Goal: Find specific page/section: Find specific page/section

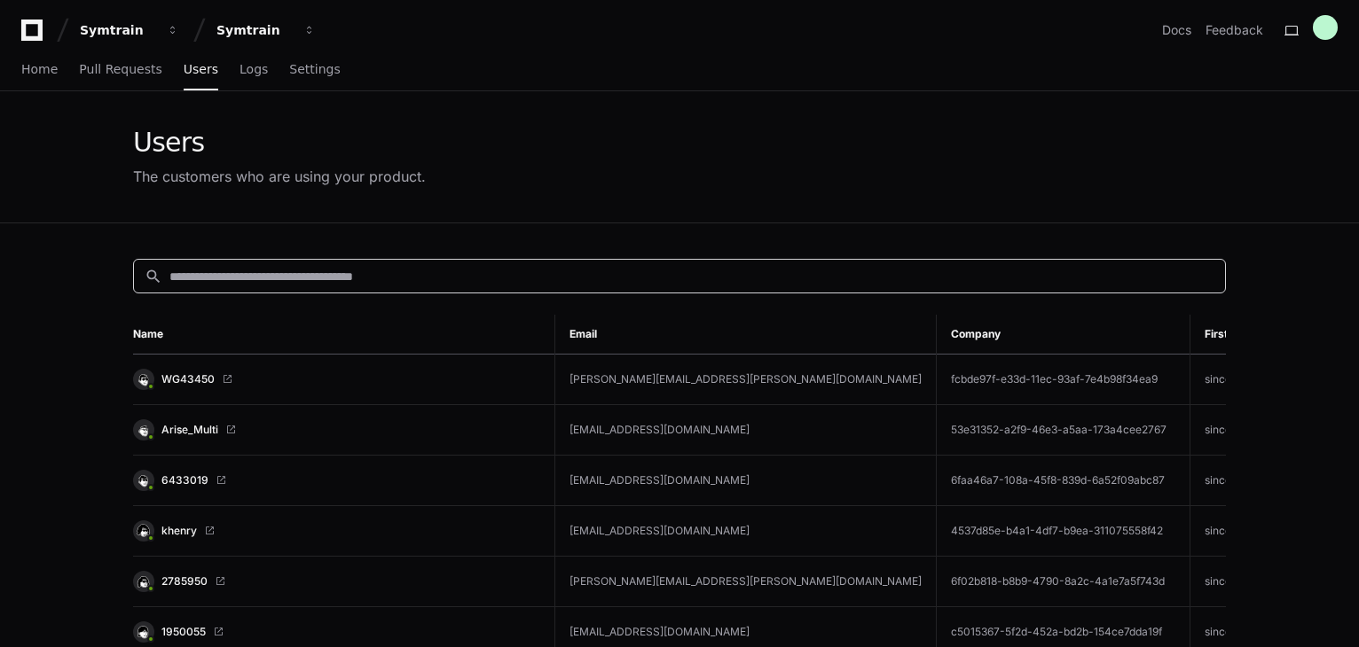
click at [291, 280] on input at bounding box center [691, 277] width 1045 height 18
paste input "**********"
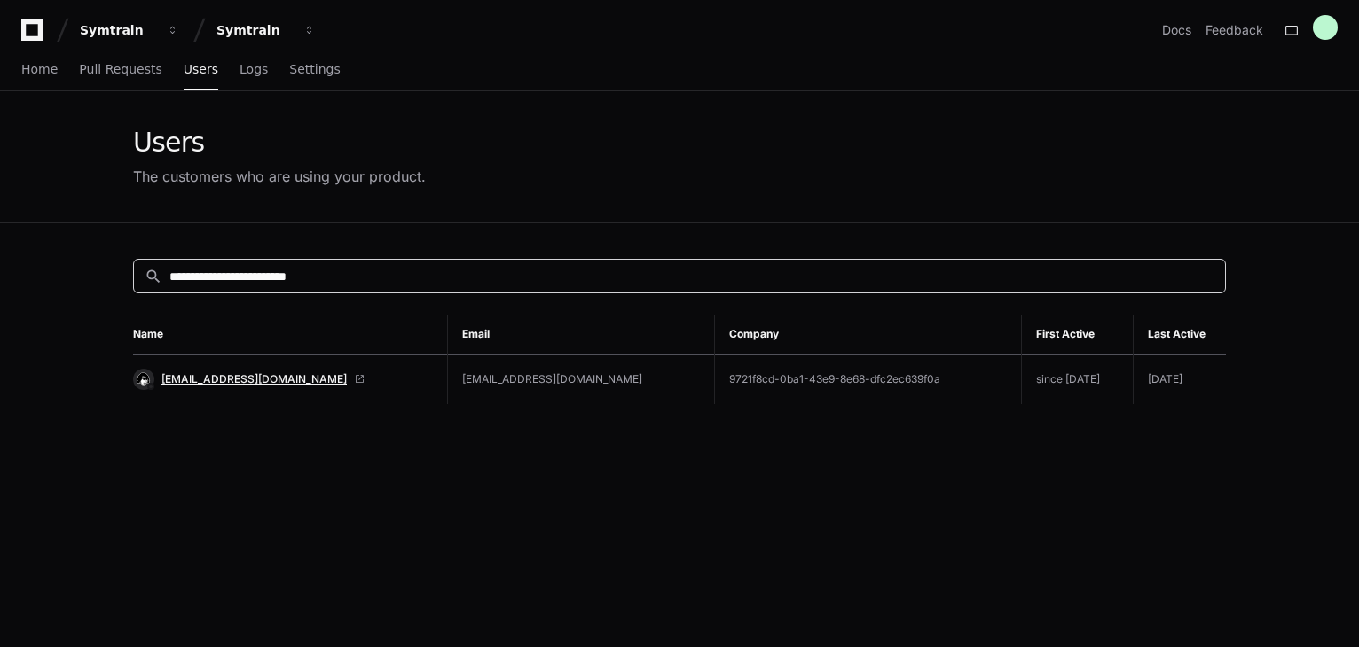
click at [271, 381] on span "[EMAIL_ADDRESS][DOMAIN_NAME]" at bounding box center [253, 379] width 185 height 14
drag, startPoint x: 372, startPoint y: 272, endPoint x: 105, endPoint y: 281, distance: 268.0
click at [105, 281] on app-customers-list "**********" at bounding box center [679, 480] width 1359 height 779
paste input "******"
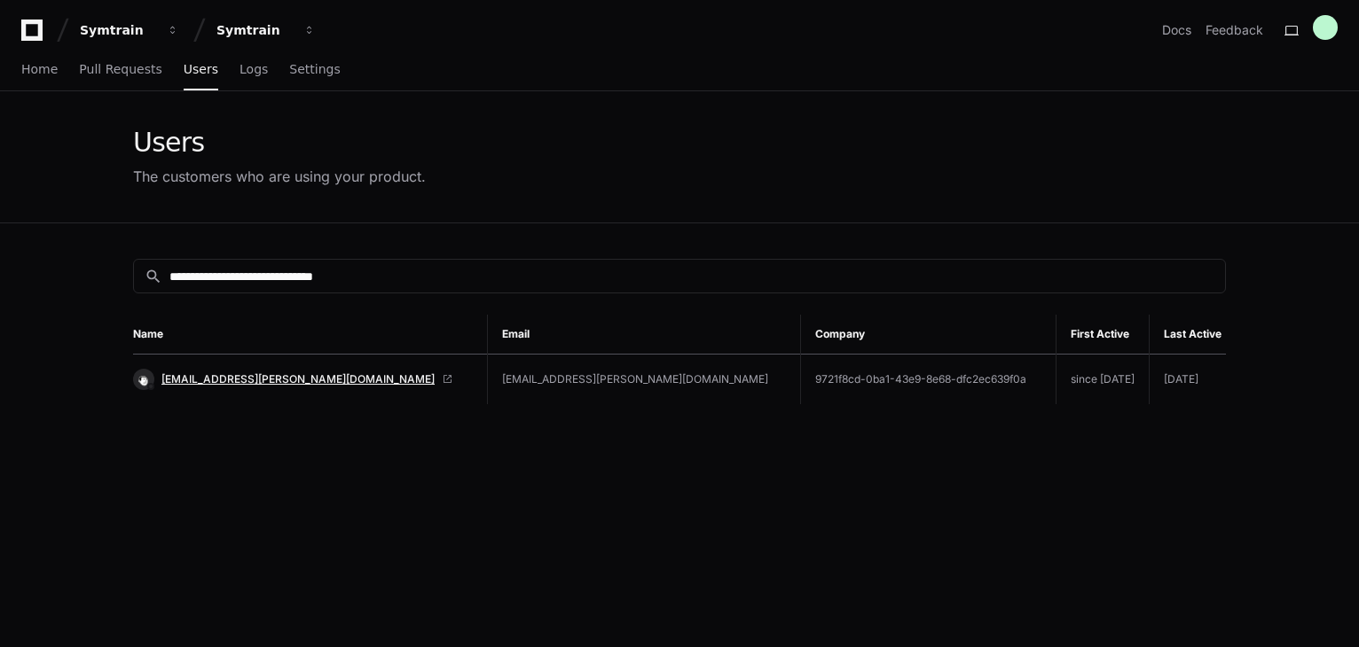
click at [280, 372] on span "GliterJustine.Corpuz@startek.com" at bounding box center [297, 379] width 273 height 14
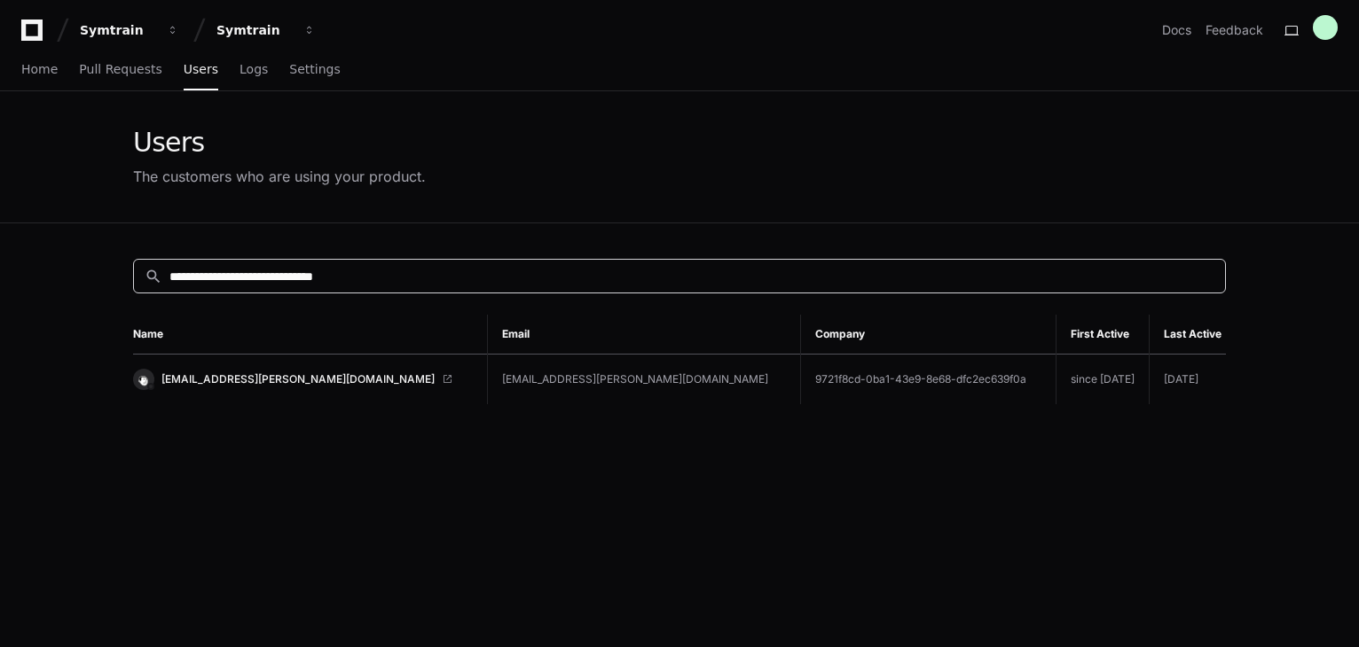
click at [426, 277] on input "**********" at bounding box center [691, 277] width 1045 height 18
paste input
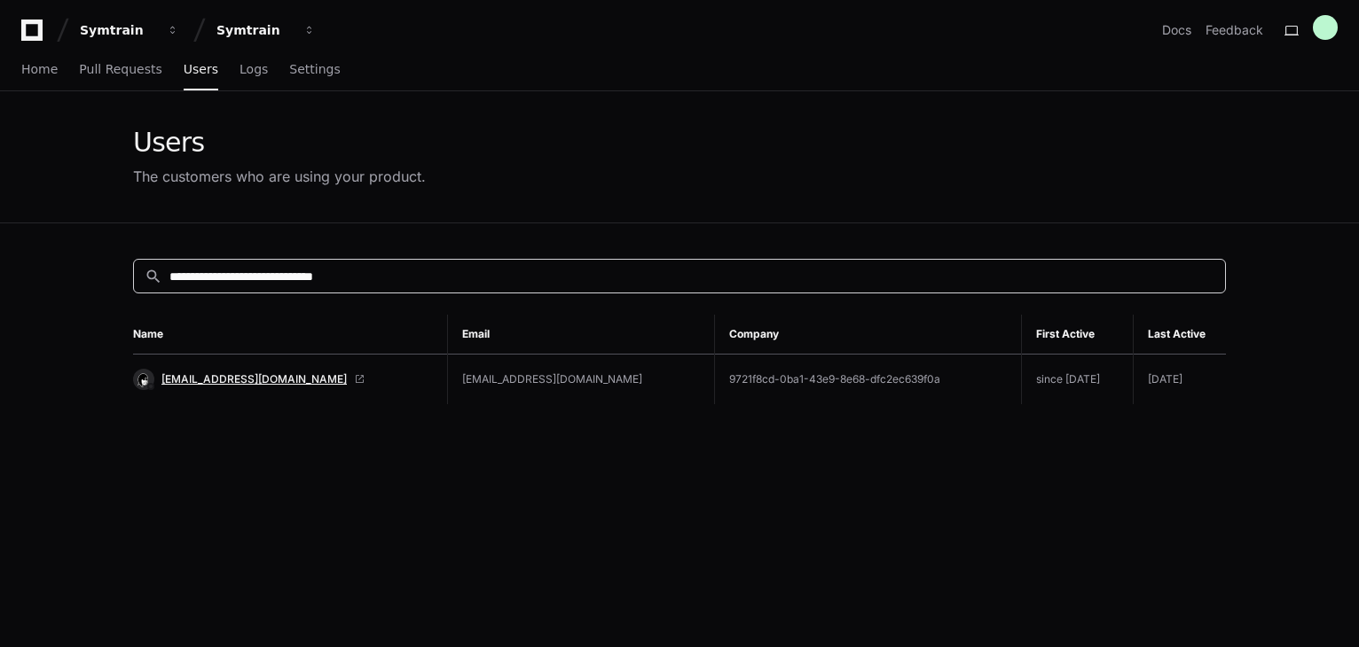
click at [285, 380] on span "MarcusAntoinne.Husay@startek.com" at bounding box center [253, 379] width 185 height 14
drag, startPoint x: 435, startPoint y: 271, endPoint x: 124, endPoint y: 274, distance: 311.3
click at [124, 274] on div "**********" at bounding box center [679, 546] width 1135 height 647
paste input
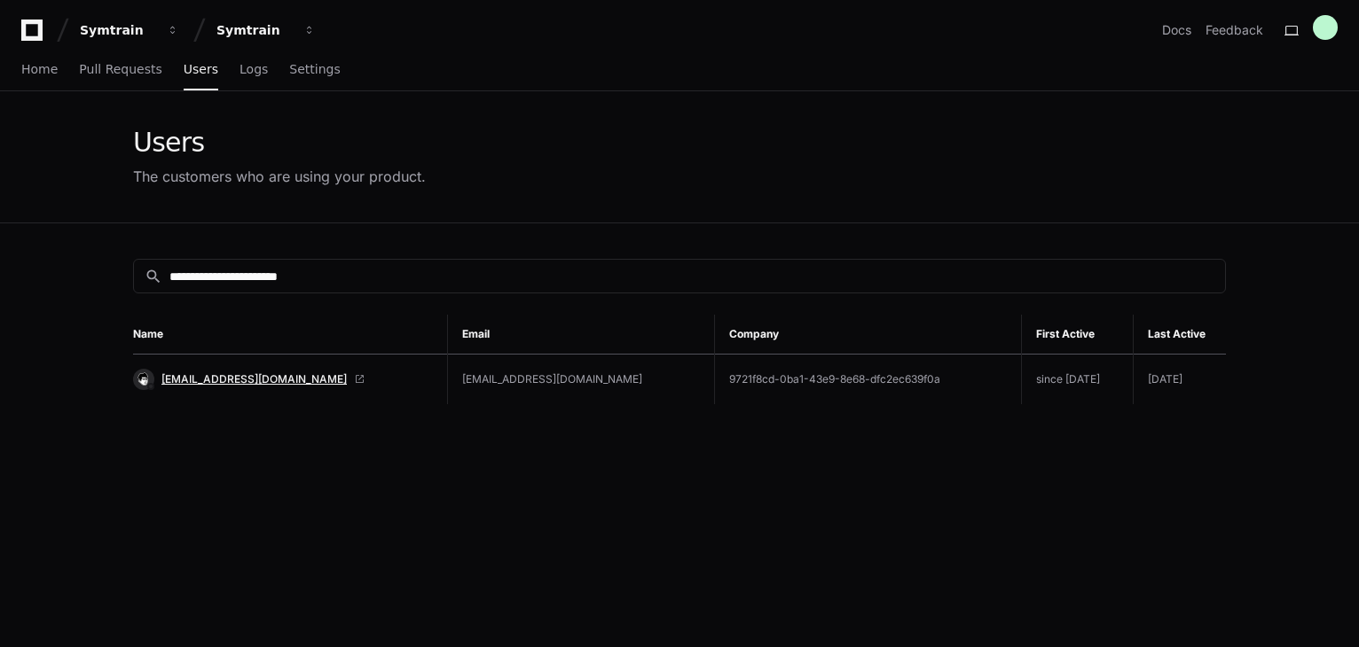
click at [245, 377] on span "Rangie.Berao@startek.com" at bounding box center [253, 379] width 185 height 14
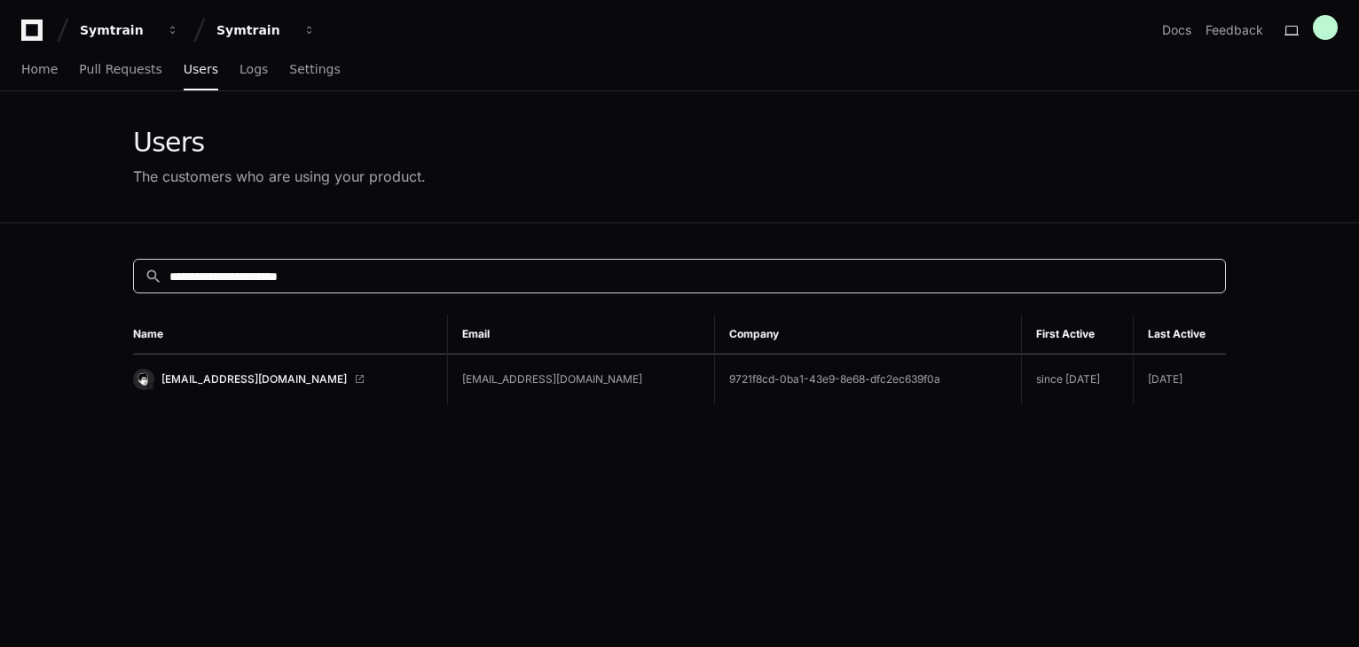
drag, startPoint x: 369, startPoint y: 278, endPoint x: 83, endPoint y: 263, distance: 285.9
click at [83, 263] on app-customers-list "**********" at bounding box center [679, 480] width 1359 height 779
paste input "******"
drag, startPoint x: 425, startPoint y: 268, endPoint x: 59, endPoint y: 280, distance: 366.4
click at [59, 280] on app-customers-list "**********" at bounding box center [679, 480] width 1359 height 779
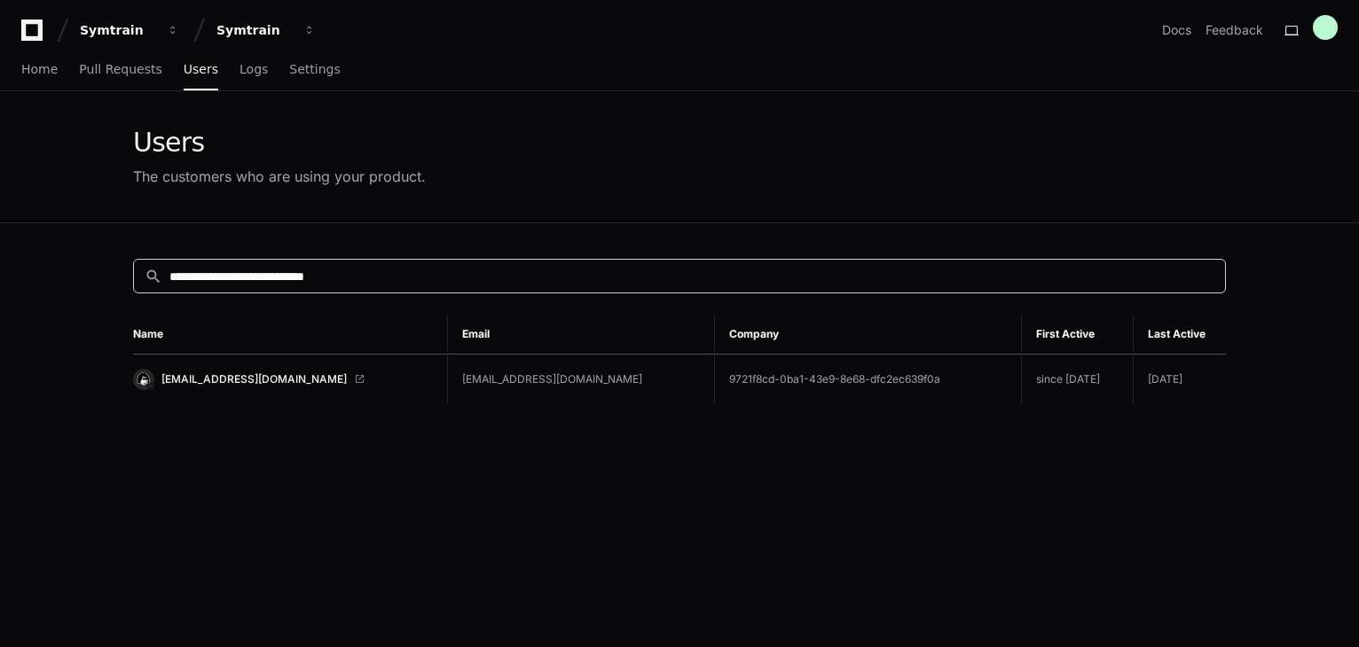
paste input
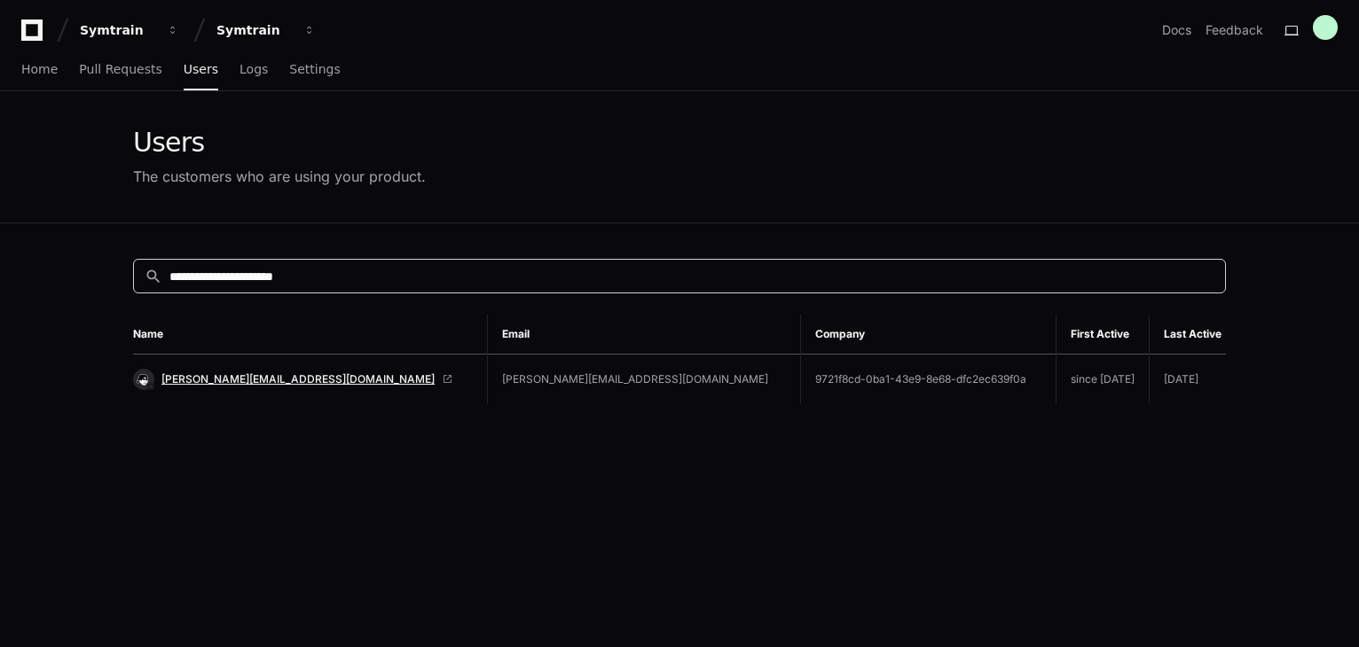
click at [270, 378] on span "EllaMae.Pea@startek.com" at bounding box center [297, 379] width 273 height 14
drag, startPoint x: 386, startPoint y: 269, endPoint x: 88, endPoint y: 263, distance: 298.0
click at [88, 263] on app-customers-list "**********" at bounding box center [679, 480] width 1359 height 779
paste input "*********"
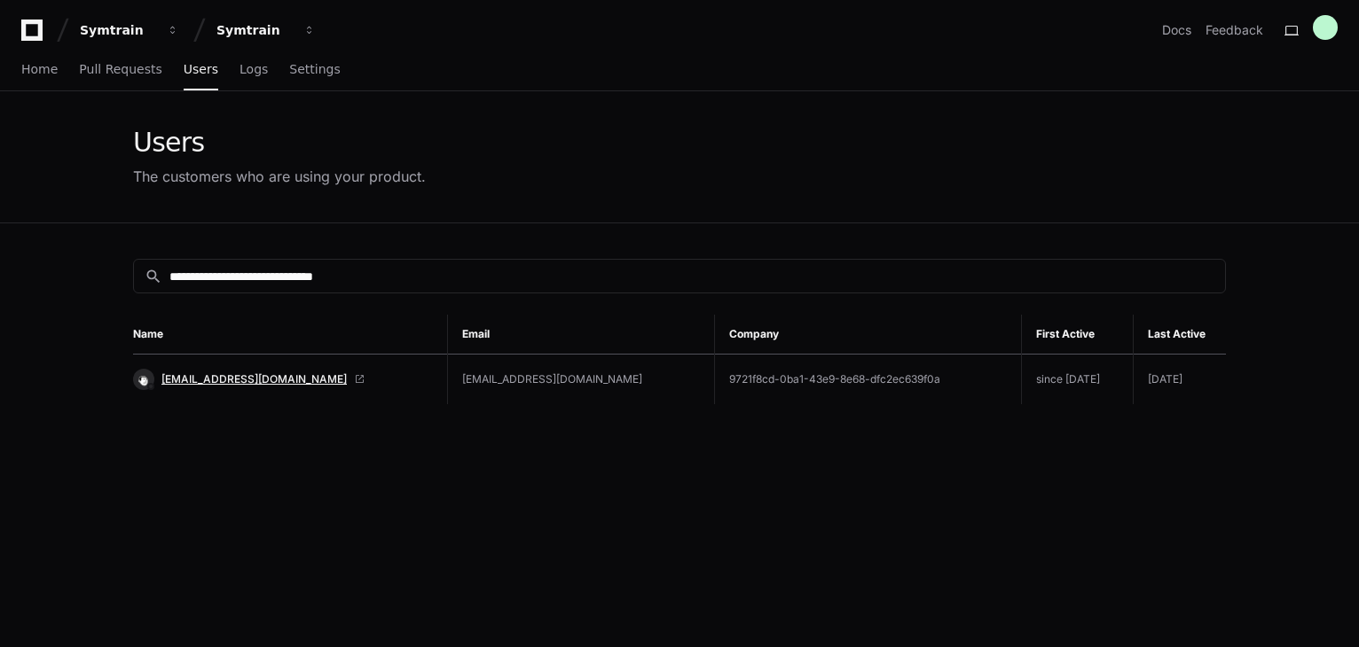
click at [309, 376] on span "DennisVincent.Parcia@startek.com" at bounding box center [253, 379] width 185 height 14
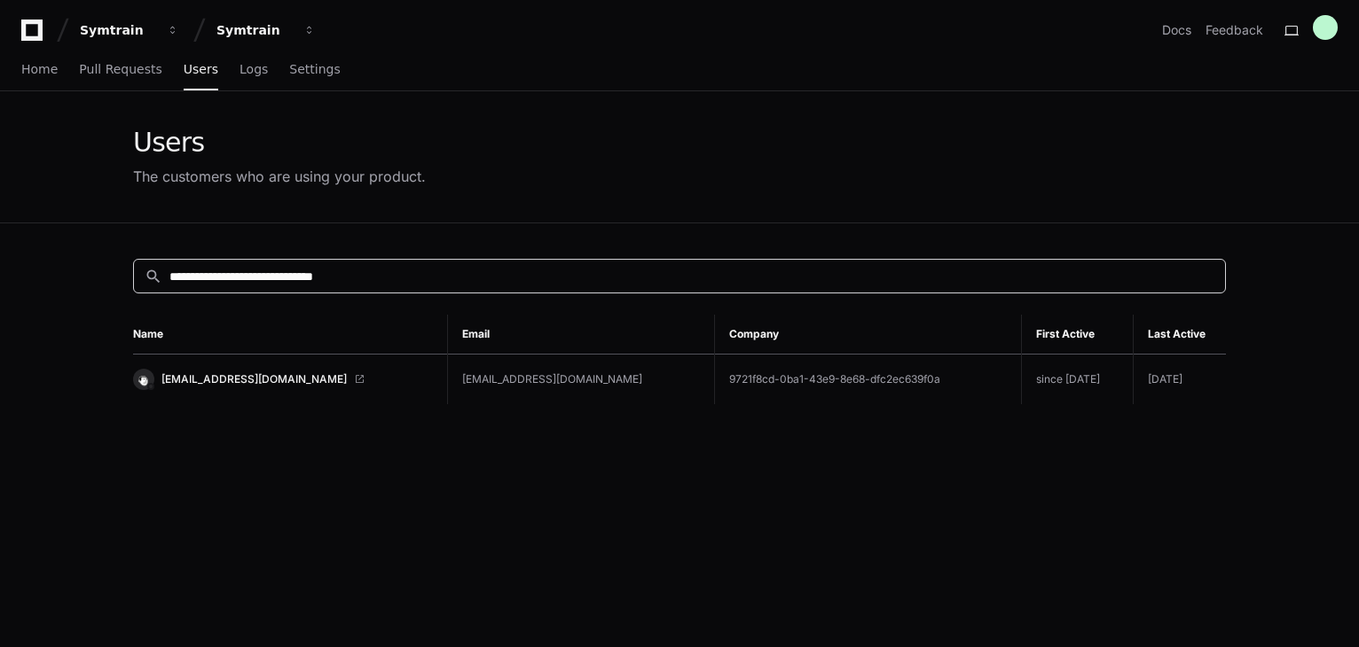
drag, startPoint x: 414, startPoint y: 278, endPoint x: 82, endPoint y: 275, distance: 332.6
click at [82, 275] on app-customers-list "**********" at bounding box center [679, 480] width 1359 height 779
paste input
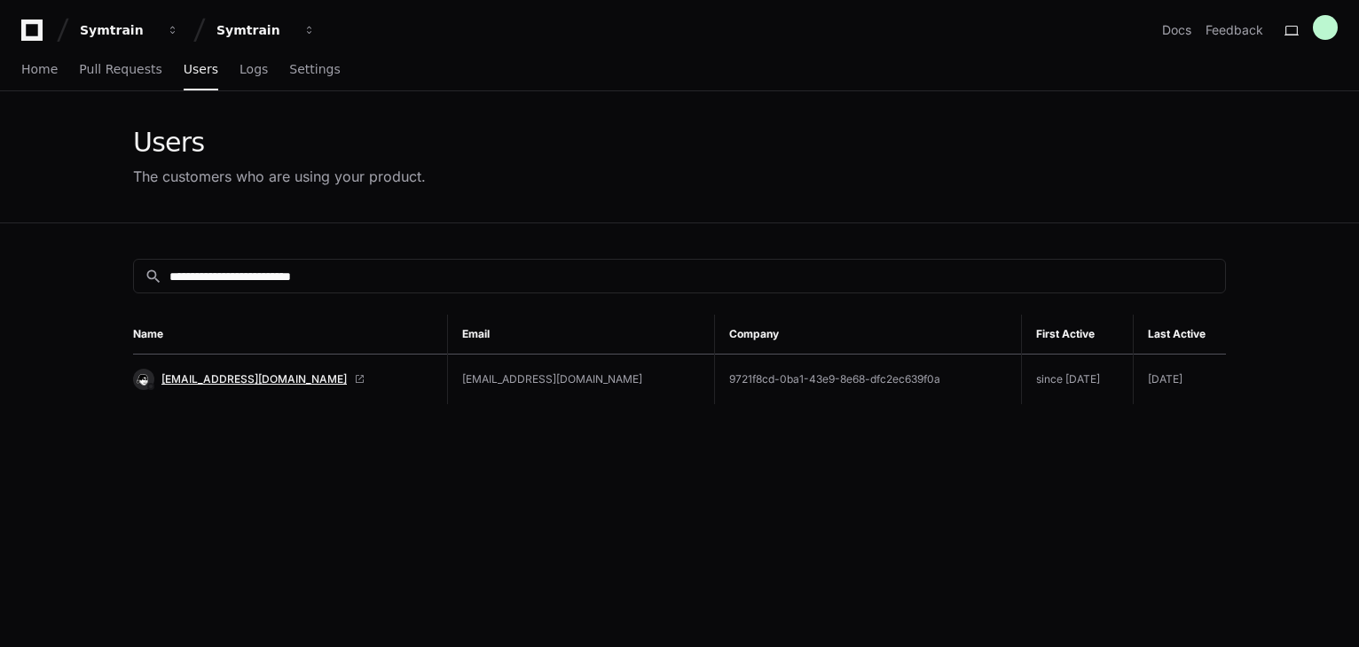
click at [248, 375] on span "Asmyrha.Sugadol@startek.com" at bounding box center [253, 379] width 185 height 14
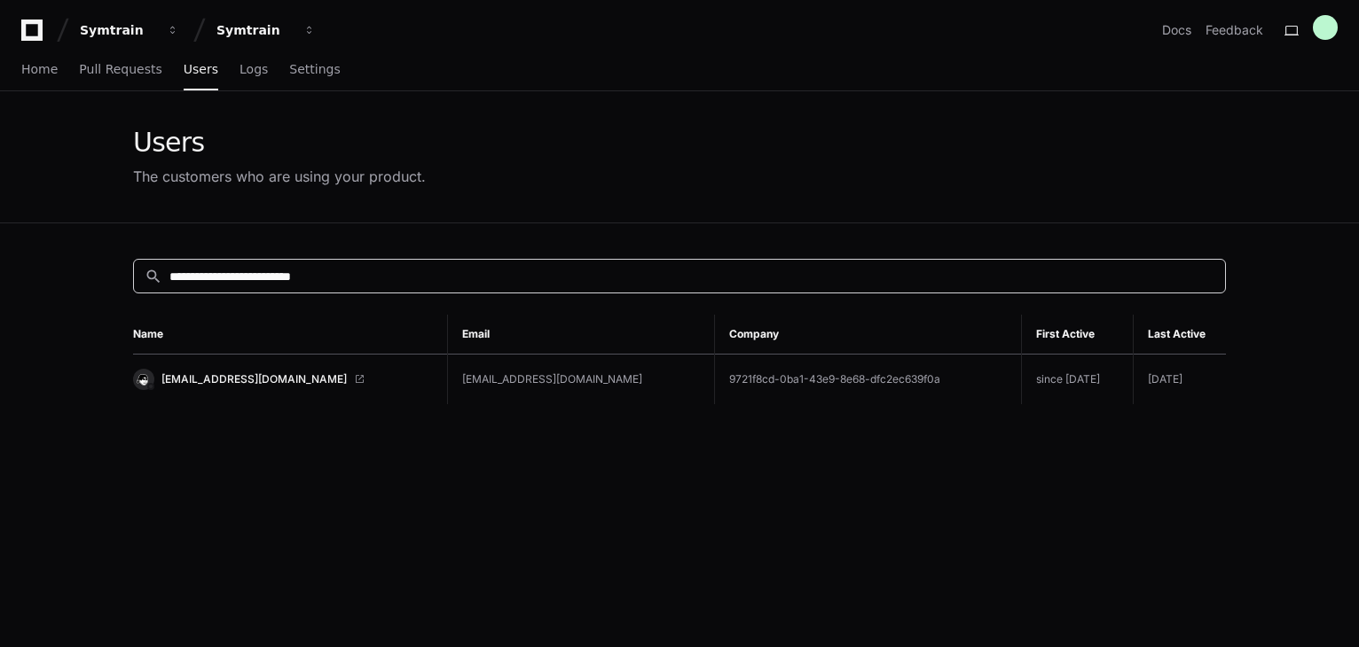
drag, startPoint x: 397, startPoint y: 280, endPoint x: 167, endPoint y: 271, distance: 230.7
click at [167, 271] on div "**********" at bounding box center [674, 276] width 1080 height 19
paste input "***"
drag, startPoint x: 422, startPoint y: 274, endPoint x: 137, endPoint y: 249, distance: 285.7
click at [129, 256] on div "**********" at bounding box center [679, 546] width 1135 height 647
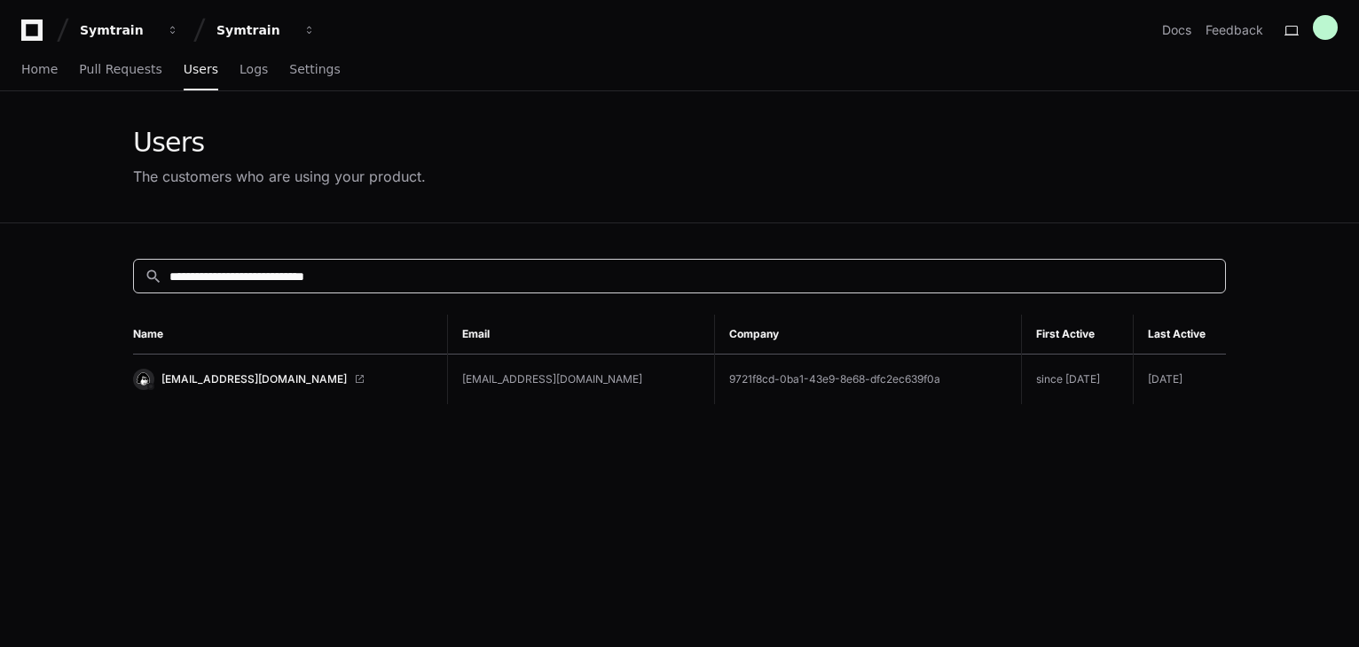
paste input "**"
drag, startPoint x: 432, startPoint y: 267, endPoint x: 92, endPoint y: 261, distance: 339.7
click at [92, 261] on app-customers-list "**********" at bounding box center [679, 480] width 1359 height 779
paste input
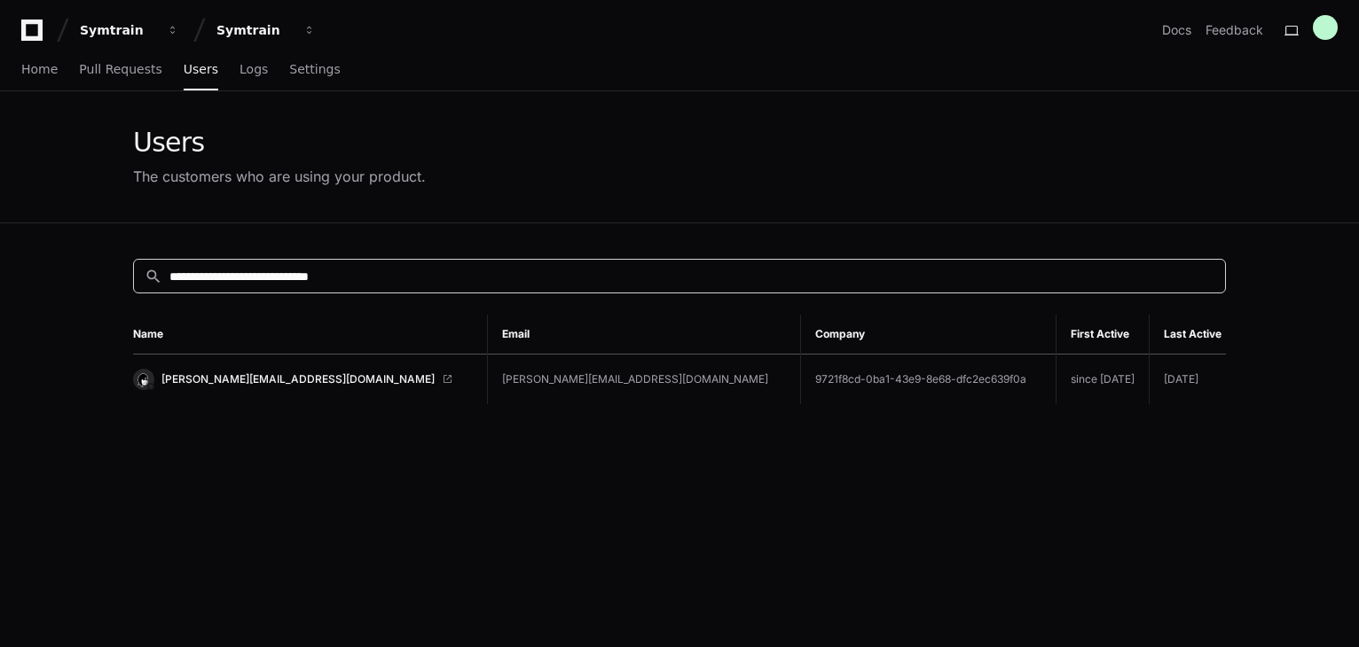
drag, startPoint x: 398, startPoint y: 269, endPoint x: 154, endPoint y: 275, distance: 243.9
click at [155, 275] on div "**********" at bounding box center [674, 276] width 1080 height 19
paste input
click at [257, 379] on span "PrincessAnn.Supnet@startek.com" at bounding box center [297, 379] width 273 height 14
drag, startPoint x: 419, startPoint y: 269, endPoint x: 65, endPoint y: 288, distance: 355.2
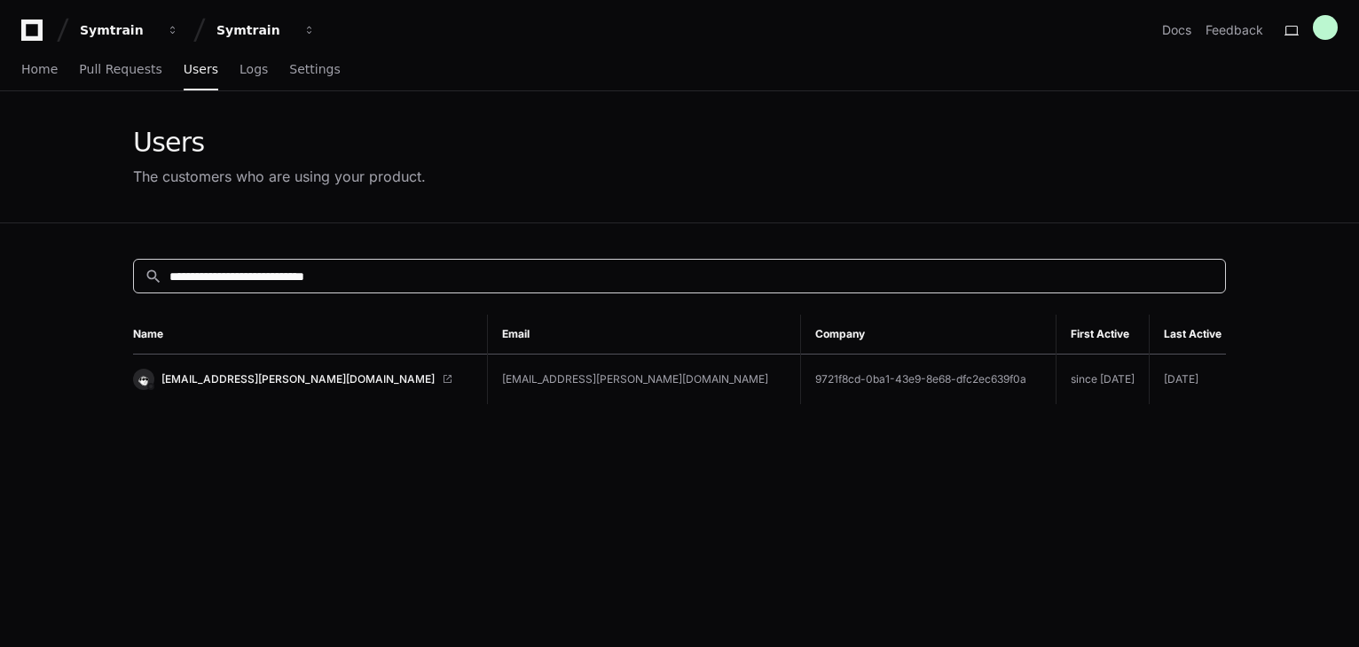
click at [65, 288] on app-customers-list "**********" at bounding box center [679, 480] width 1359 height 779
paste input
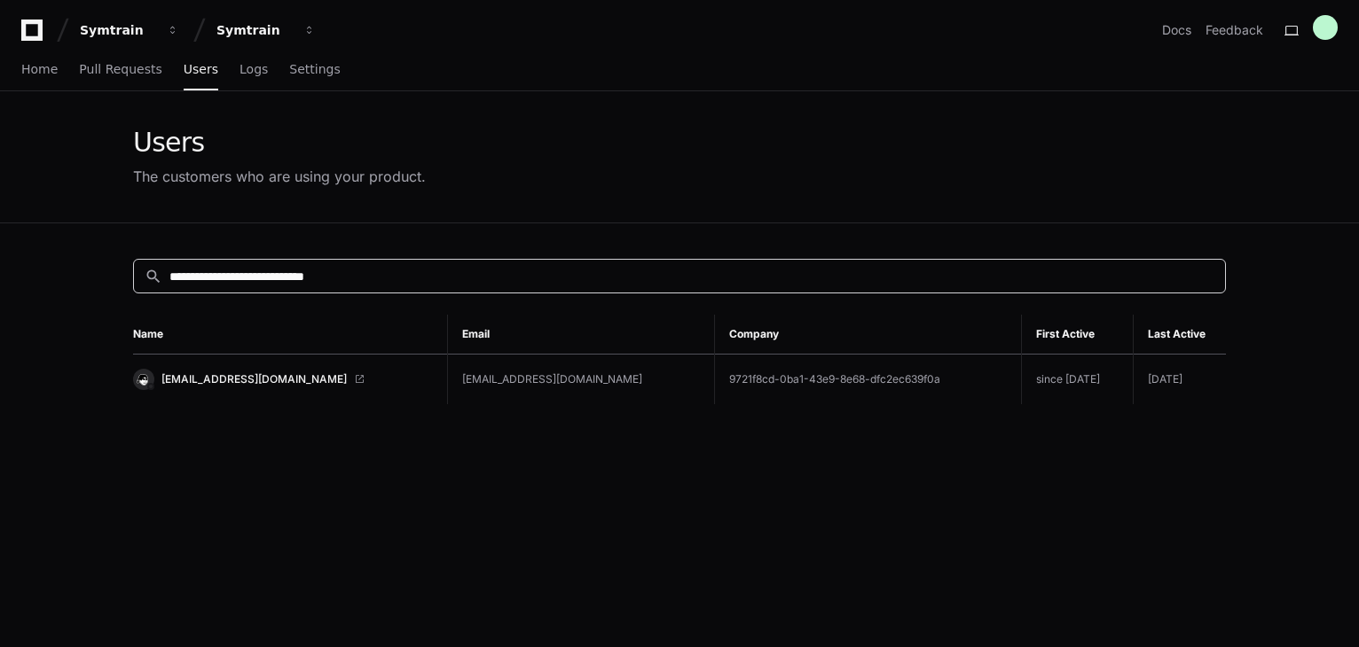
type input "**********"
drag, startPoint x: 419, startPoint y: 270, endPoint x: 144, endPoint y: 264, distance: 275.8
click at [144, 264] on div "**********" at bounding box center [679, 276] width 1093 height 35
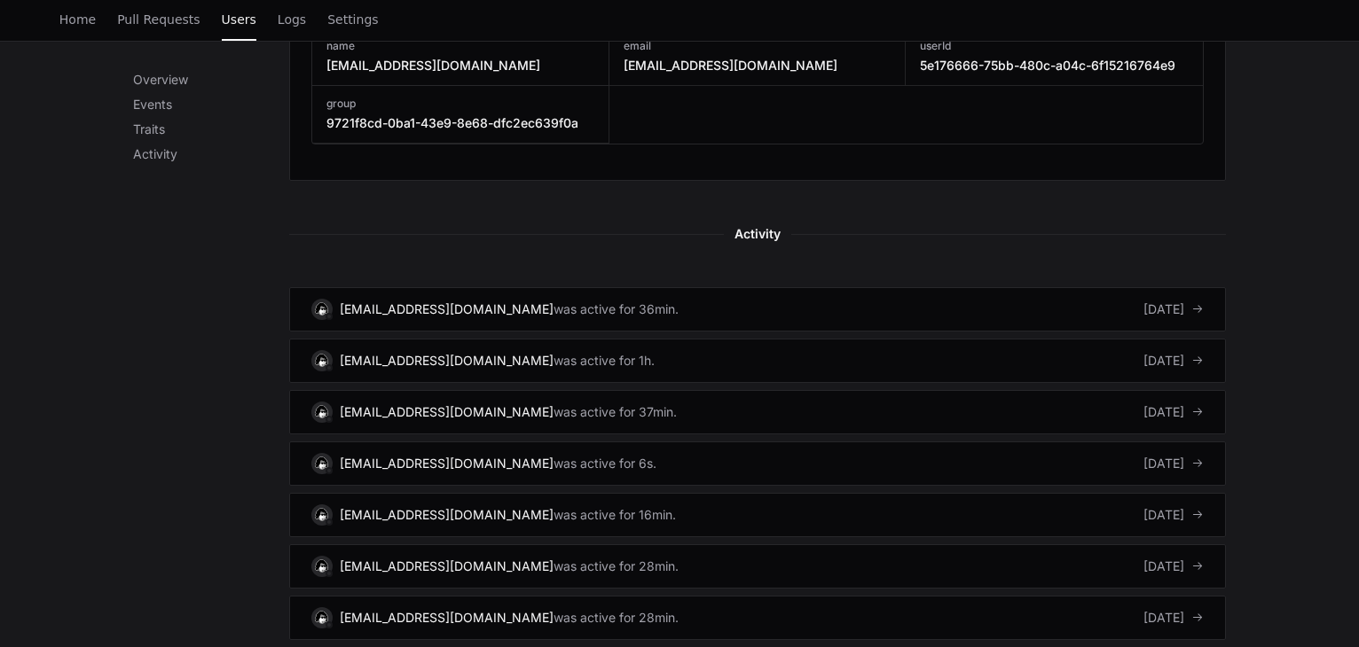
scroll to position [975, 0]
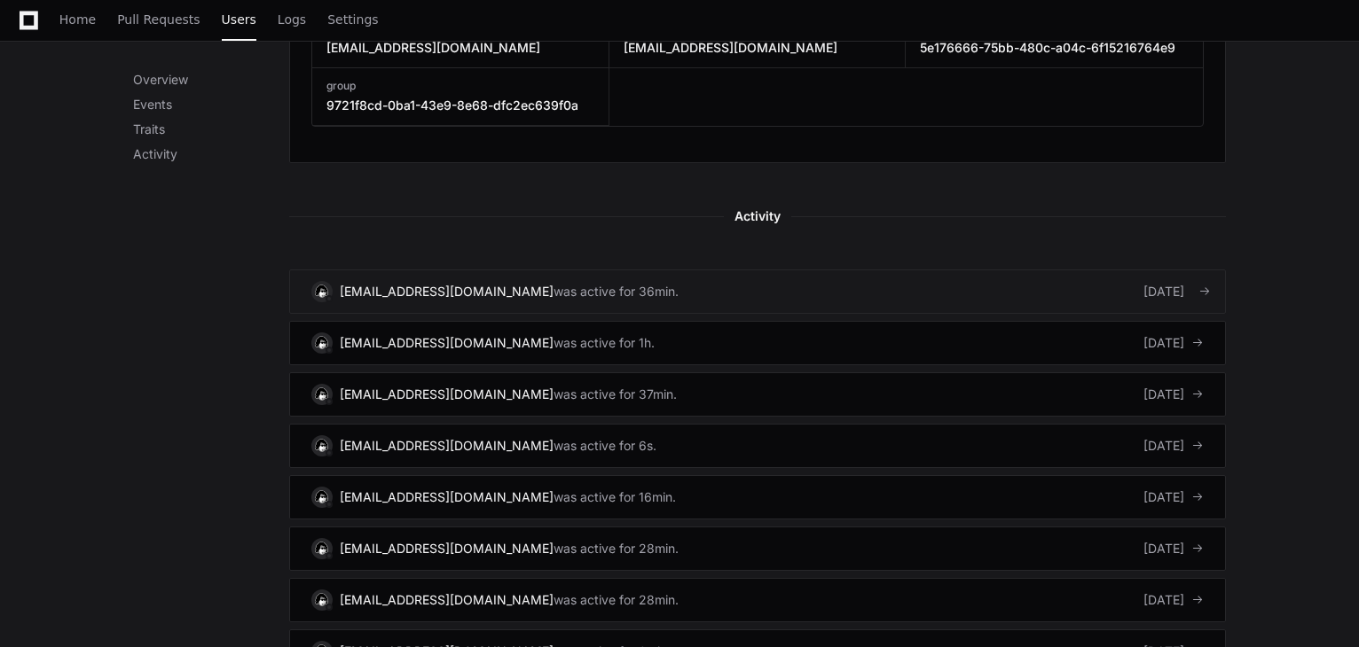
click at [743, 284] on link "[EMAIL_ADDRESS][DOMAIN_NAME] was active for 36min. [DATE]" at bounding box center [757, 292] width 936 height 44
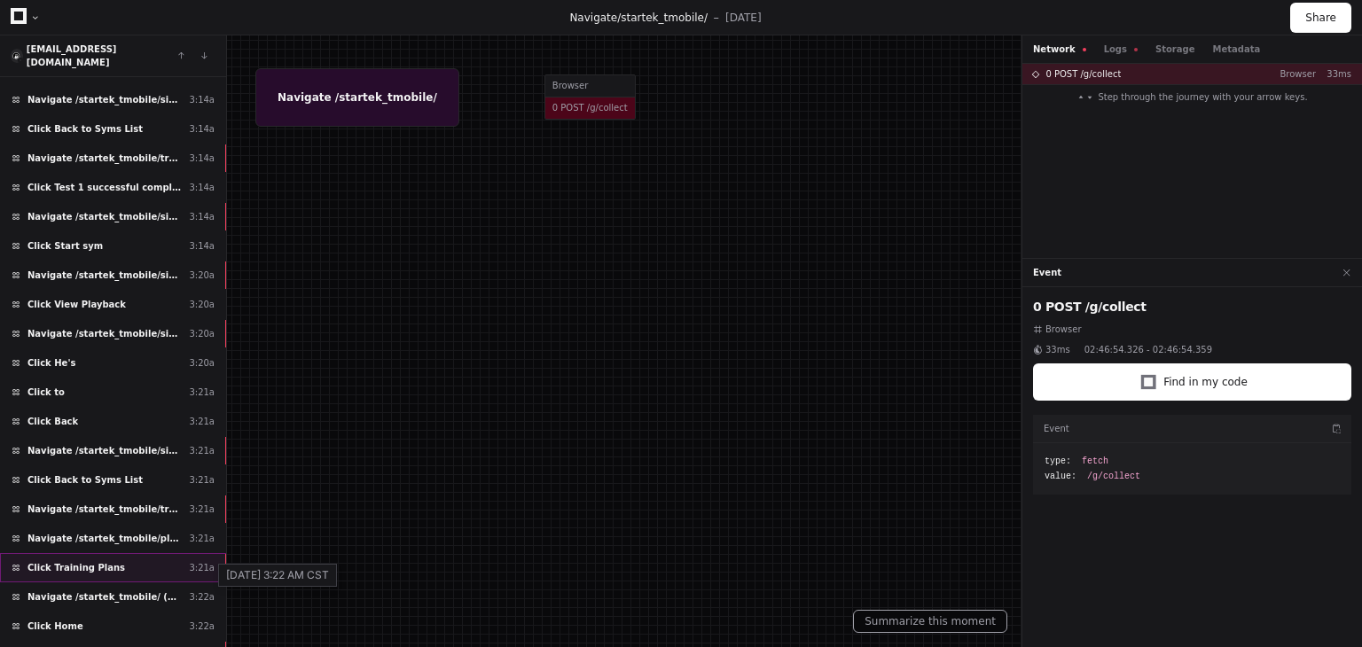
scroll to position [2220, 0]
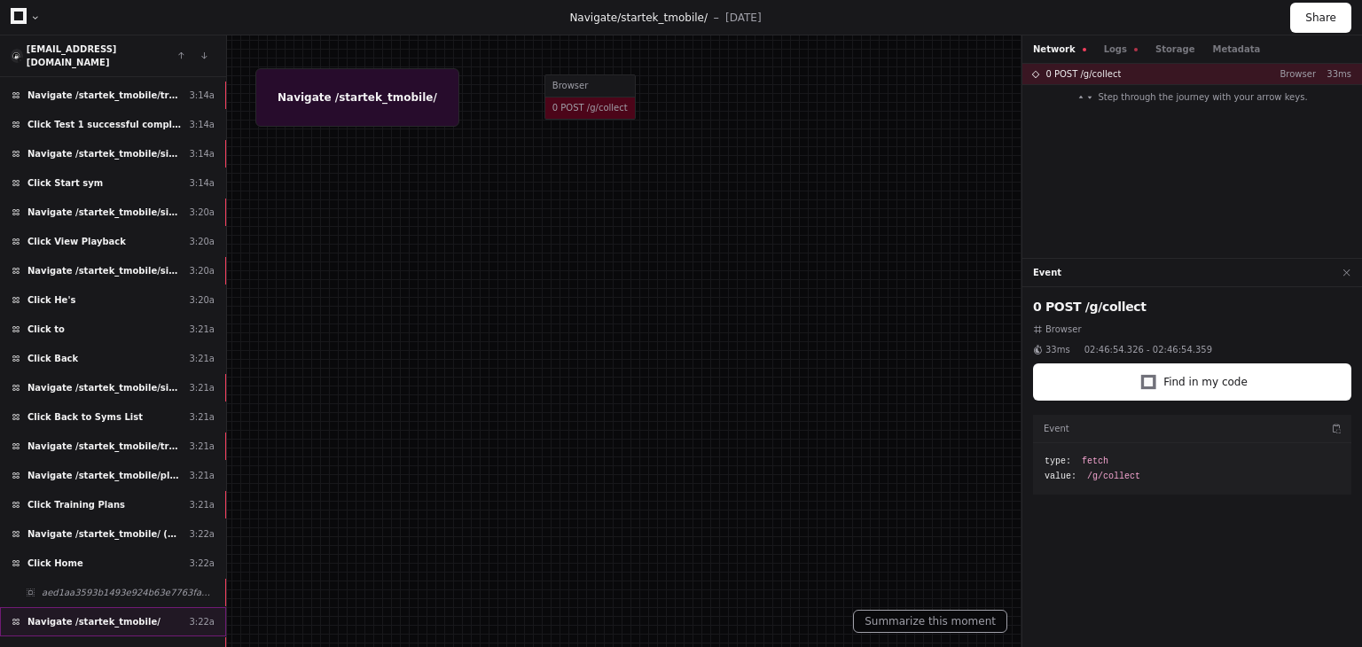
click at [172, 607] on div "Navigate /startek_tmobile/ 3:22a" at bounding box center [113, 621] width 226 height 29
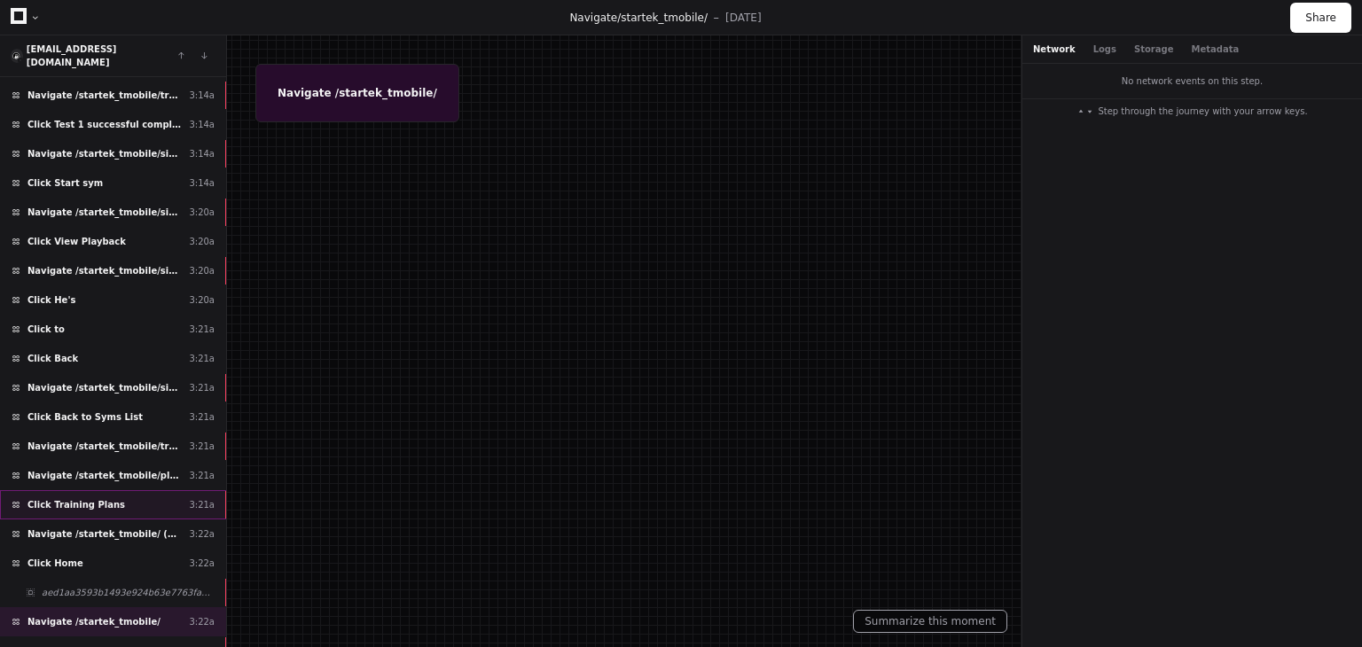
click at [152, 490] on div "Click Training Plans 3:21a" at bounding box center [113, 504] width 226 height 29
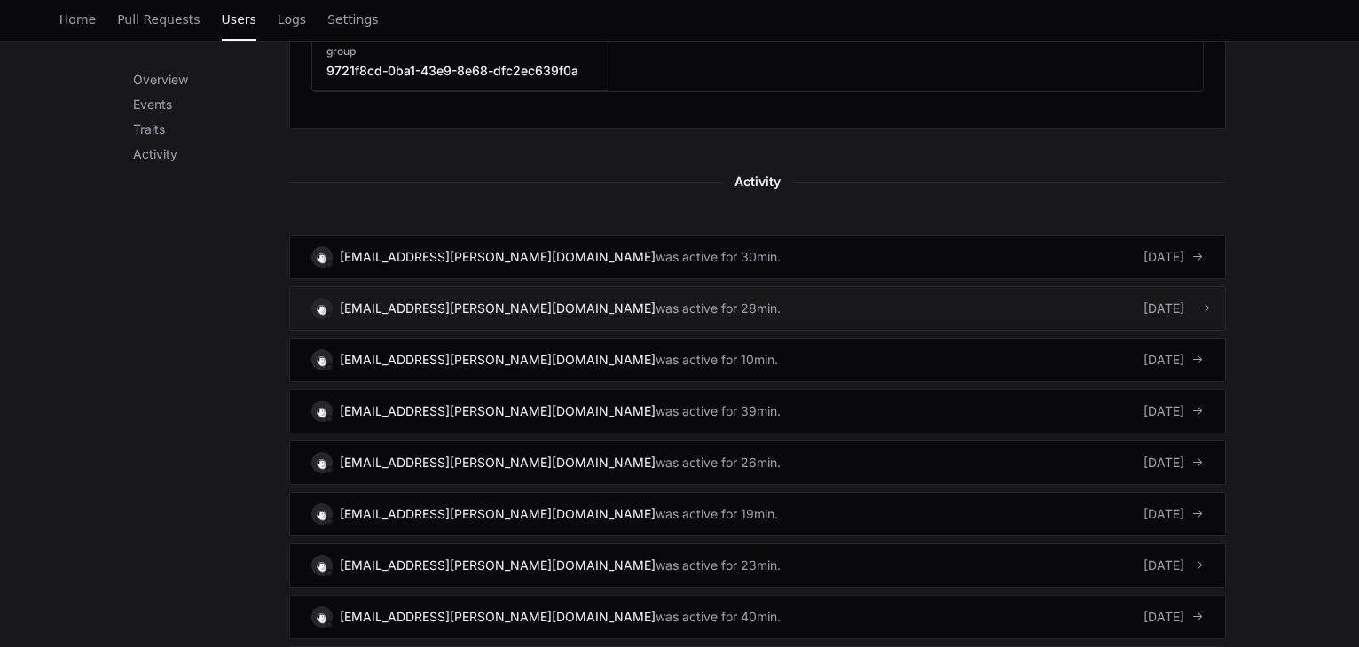
scroll to position [1064, 0]
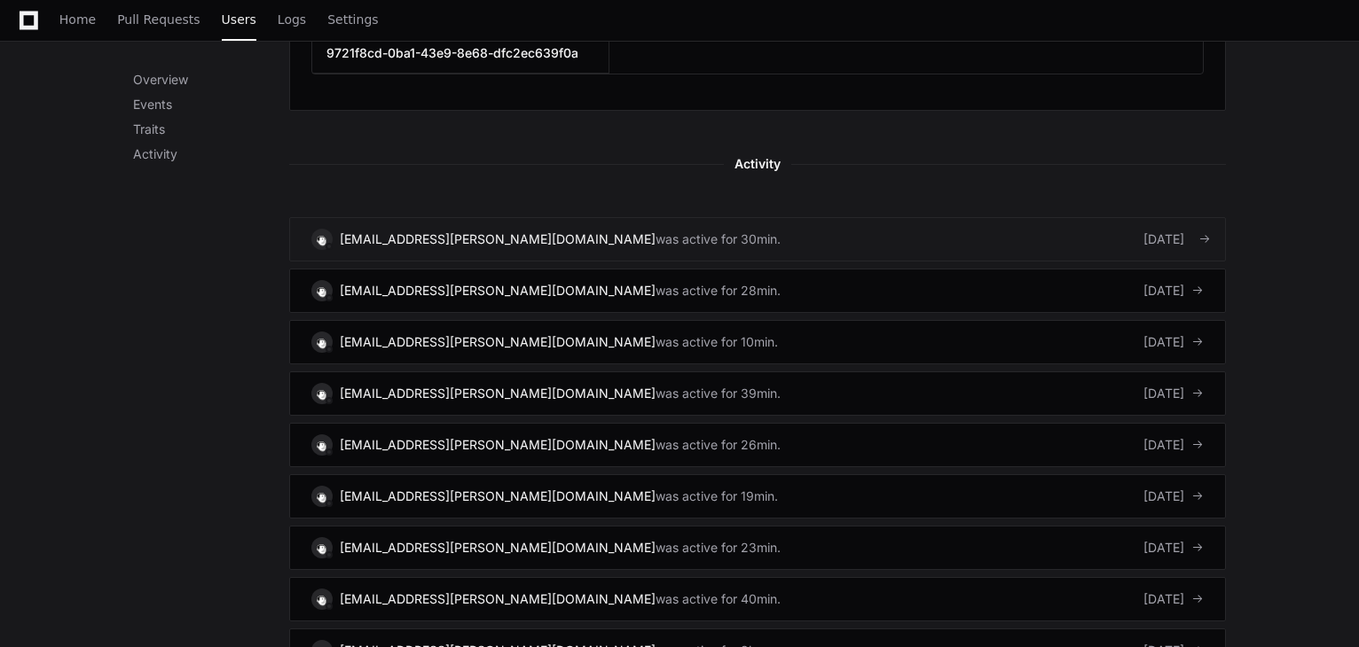
click at [925, 217] on link "GliterJustine.Corpuz@startek.com was active for 30min. 5 days ago" at bounding box center [757, 239] width 936 height 44
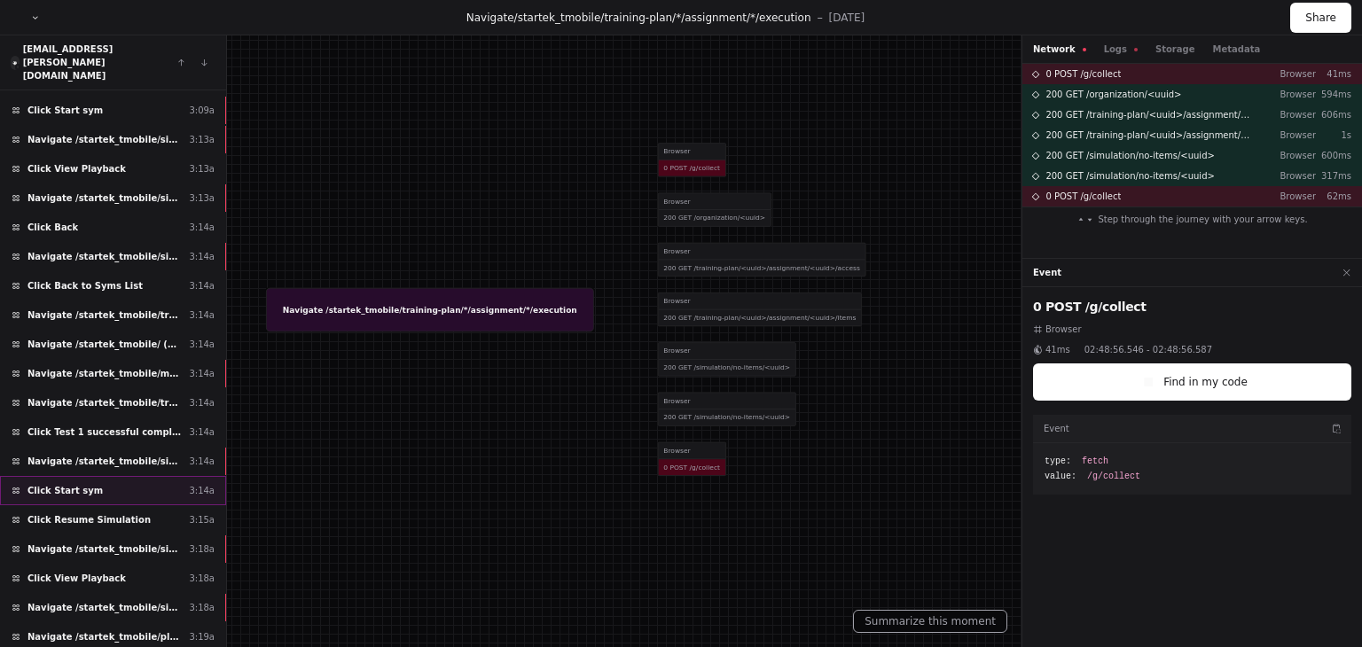
scroll to position [1988, 0]
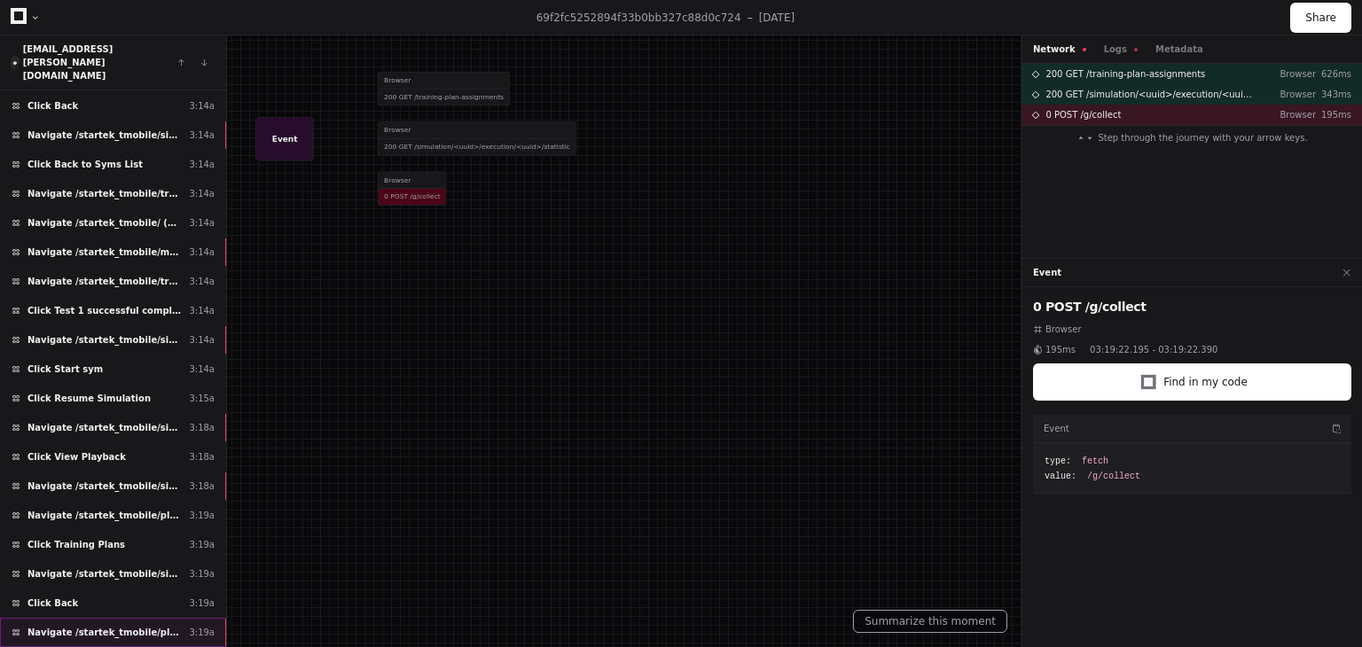
click at [101, 626] on span "Navigate /startek_tmobile/playback" at bounding box center [104, 632] width 154 height 13
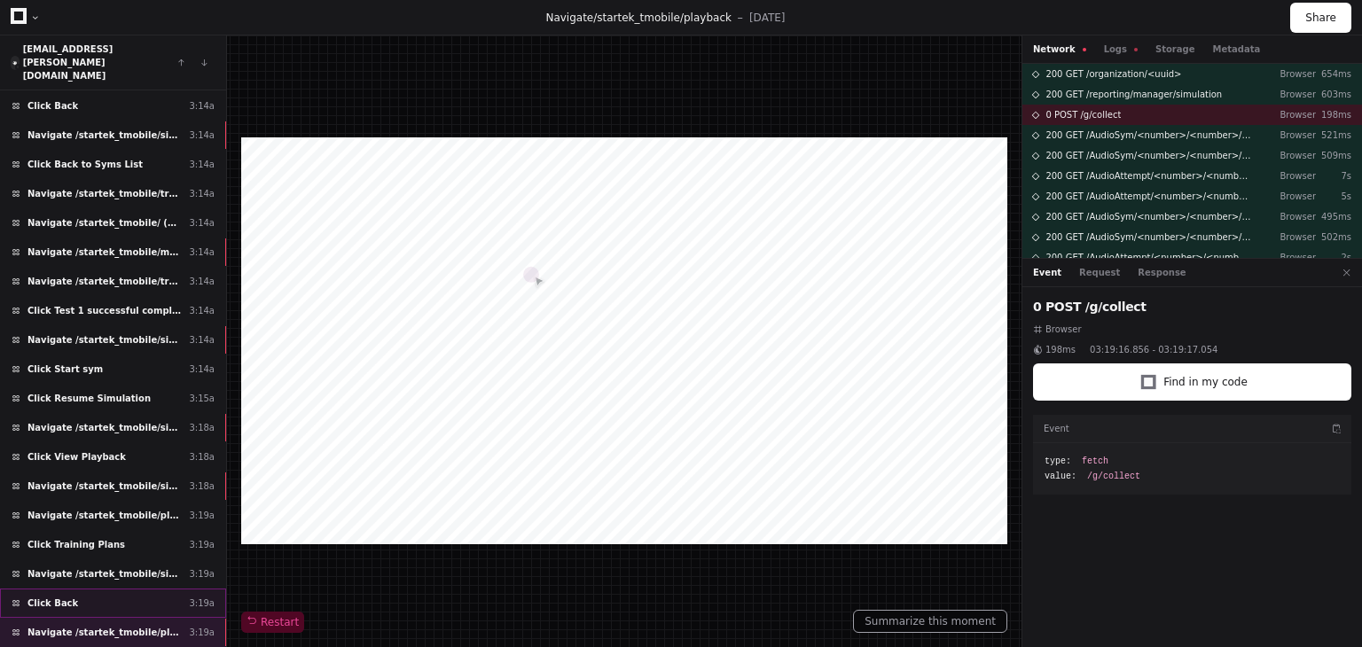
click at [129, 589] on div "Click Back 3:19a" at bounding box center [113, 603] width 226 height 29
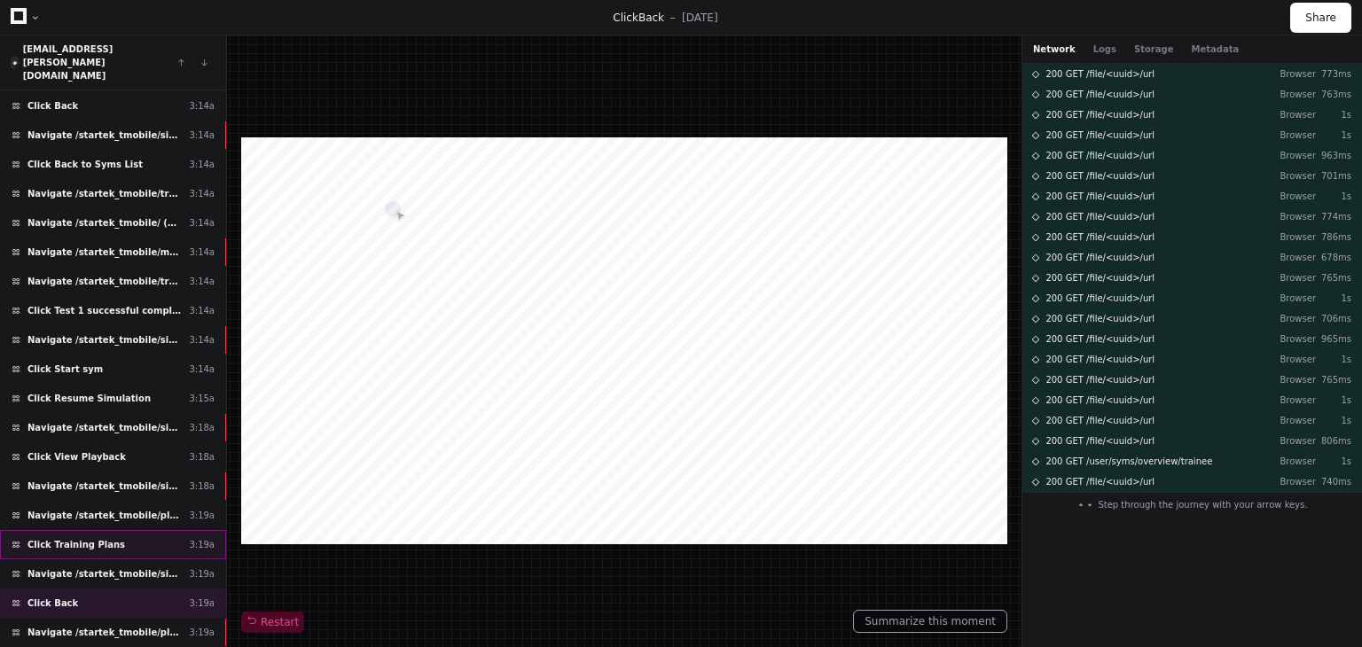
click at [129, 530] on div "Click Training Plans 3:19a" at bounding box center [113, 544] width 226 height 29
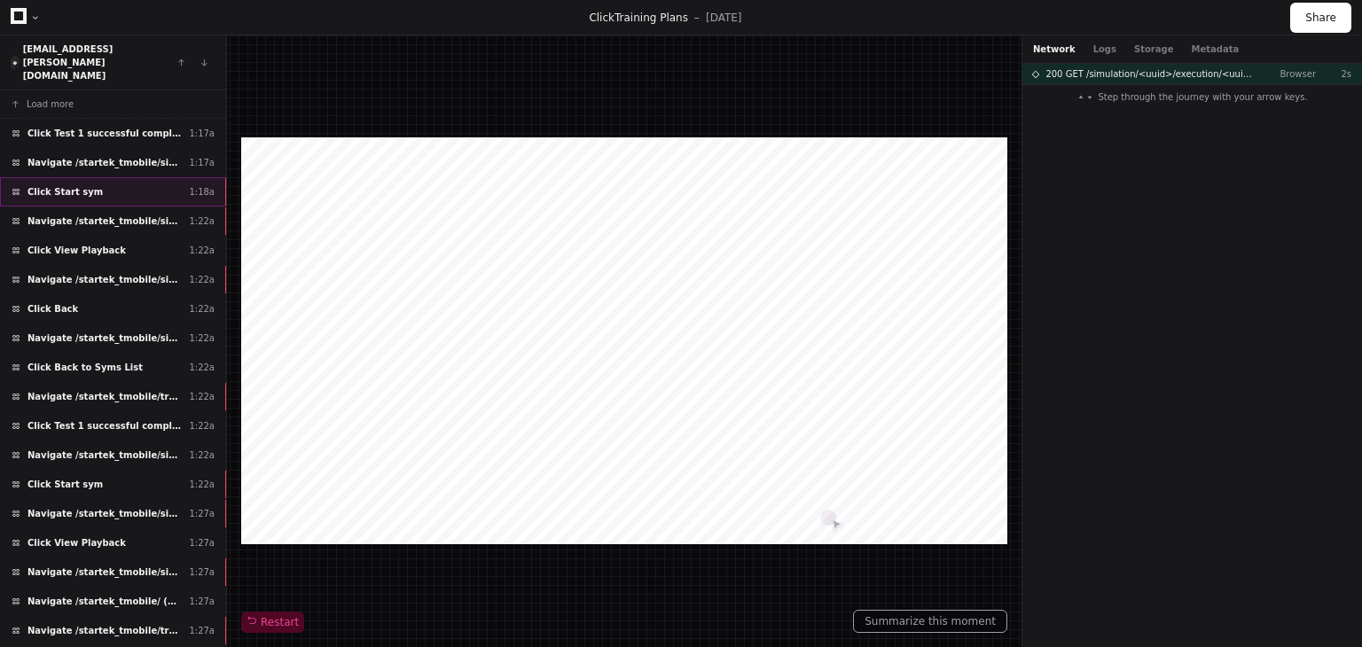
click at [170, 177] on div "Click Start sym 1:18a" at bounding box center [113, 191] width 226 height 29
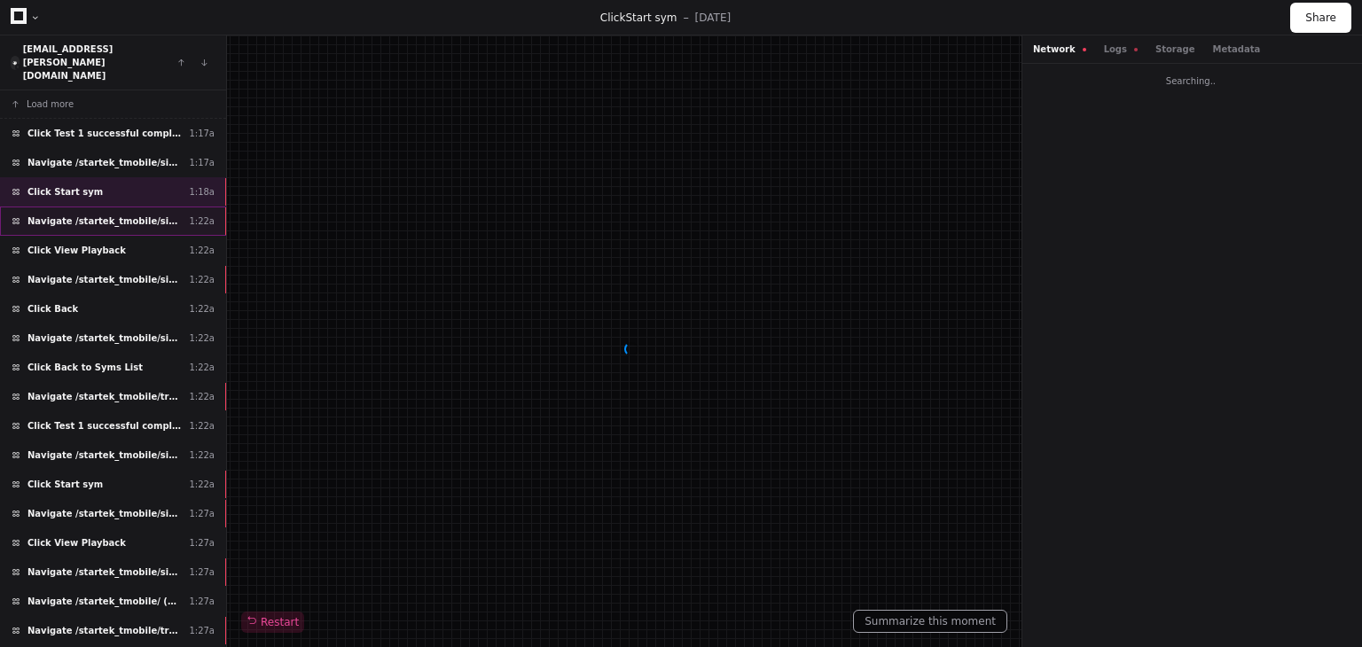
click at [174, 215] on span "Navigate /startek_tmobile/simulation/*/execution/*/statistic" at bounding box center [104, 221] width 154 height 13
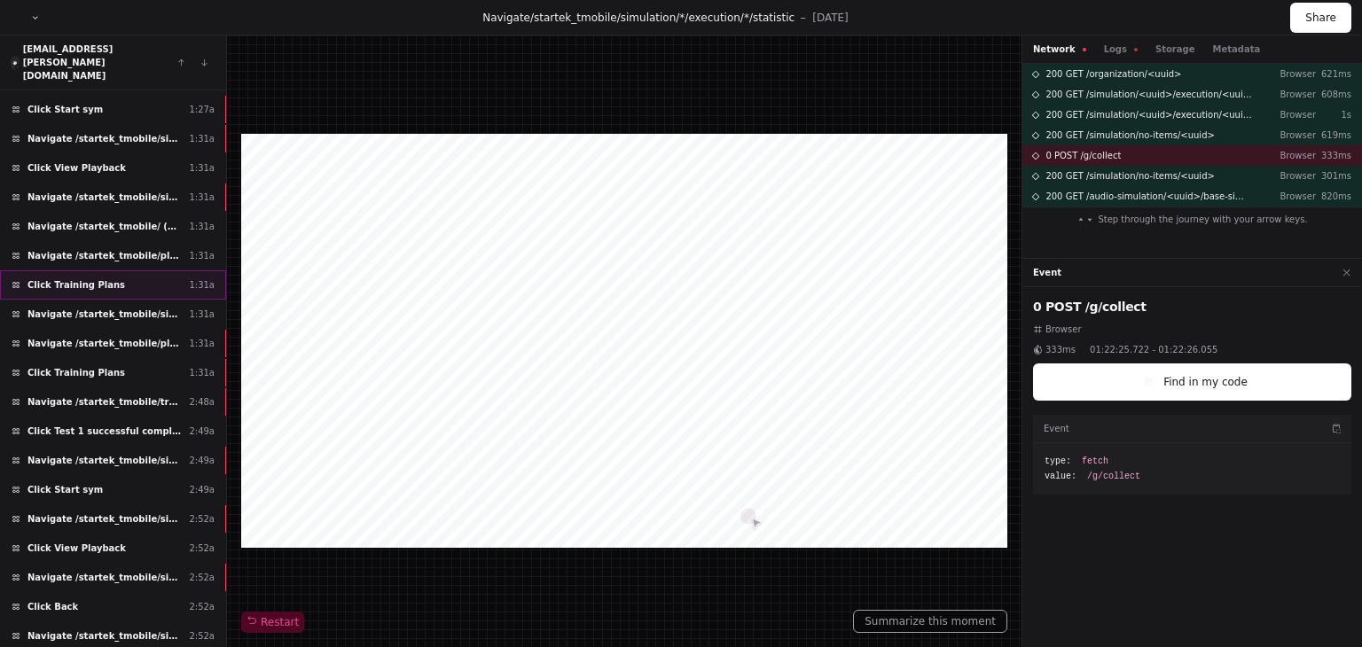
scroll to position [621, 0]
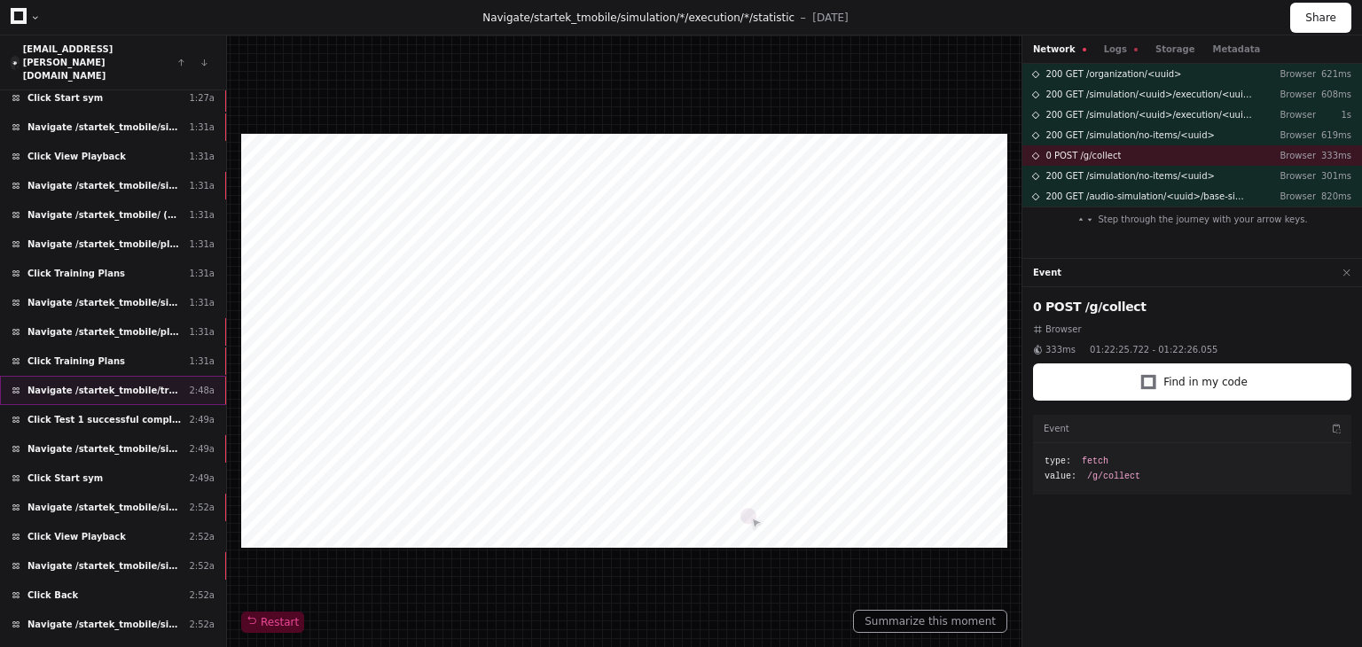
click at [167, 384] on span "Navigate /startek_tmobile/training-plan/*/assignment/*/execution" at bounding box center [104, 390] width 154 height 13
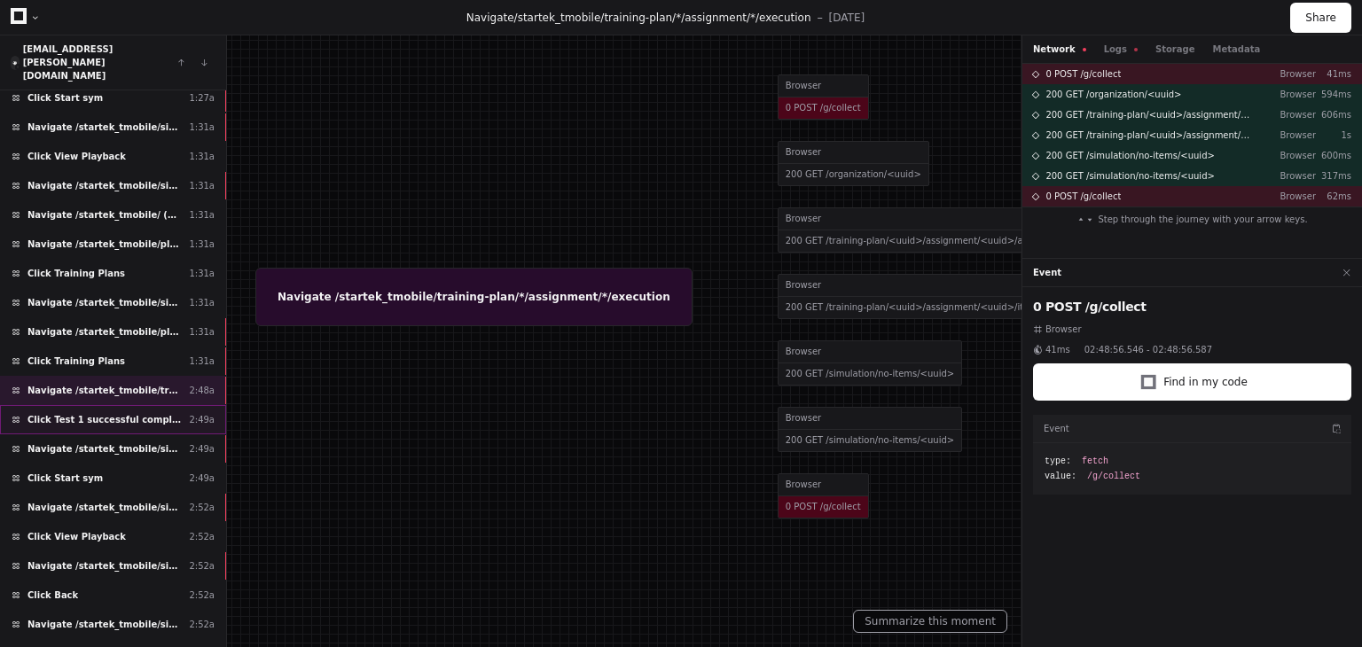
click at [153, 413] on span "Click Test 1 successful completion needed" at bounding box center [104, 419] width 154 height 13
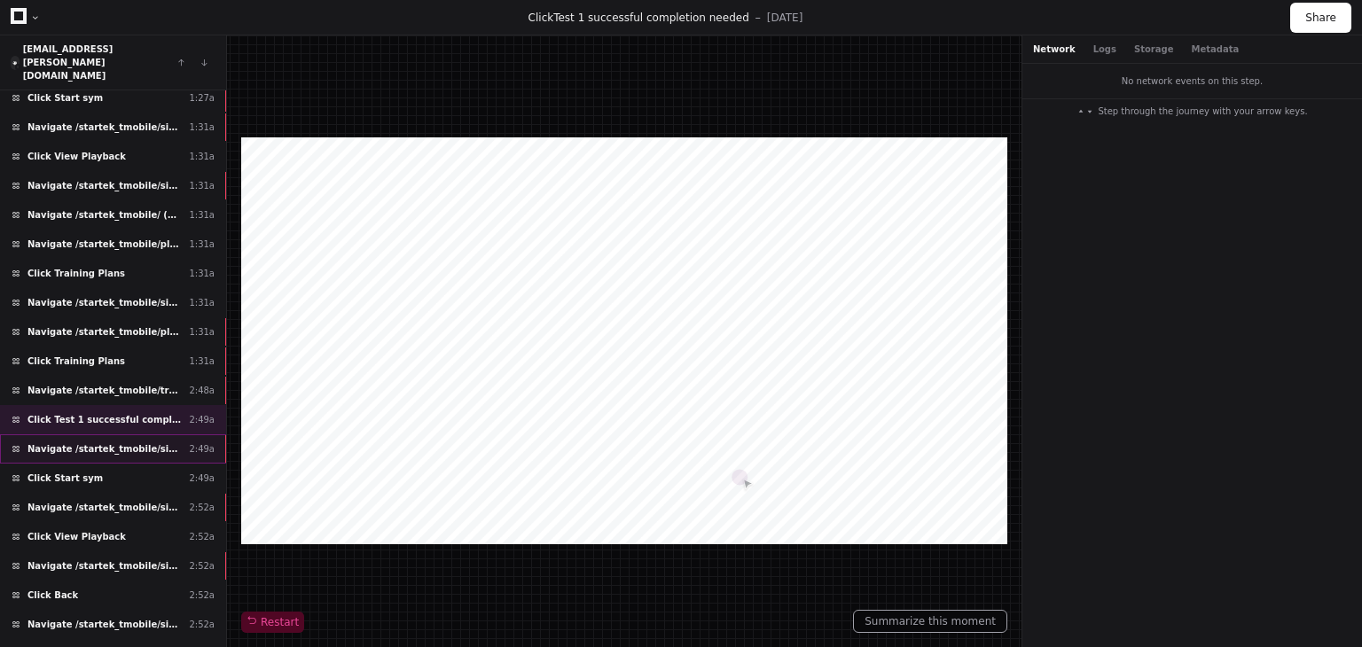
click at [156, 443] on span "Navigate /startek_tmobile/simulation/*/test" at bounding box center [104, 449] width 154 height 13
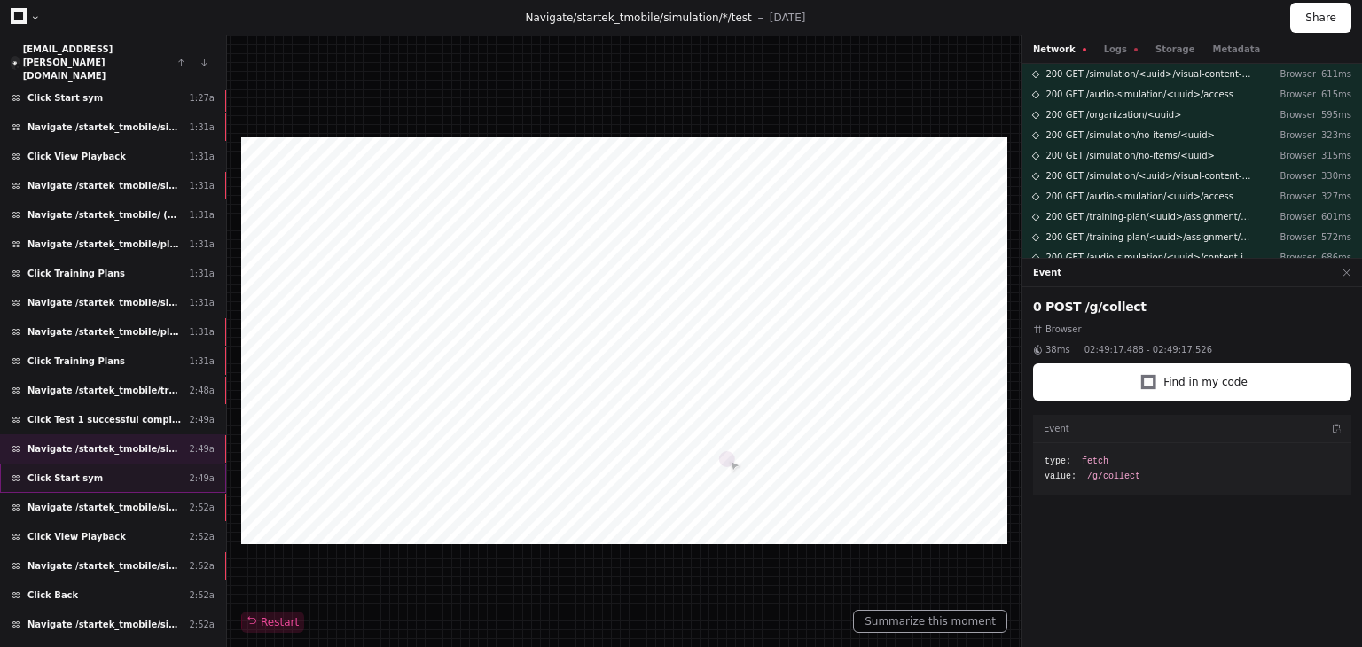
click at [157, 464] on div "Click Start sym 2:49a" at bounding box center [113, 478] width 226 height 29
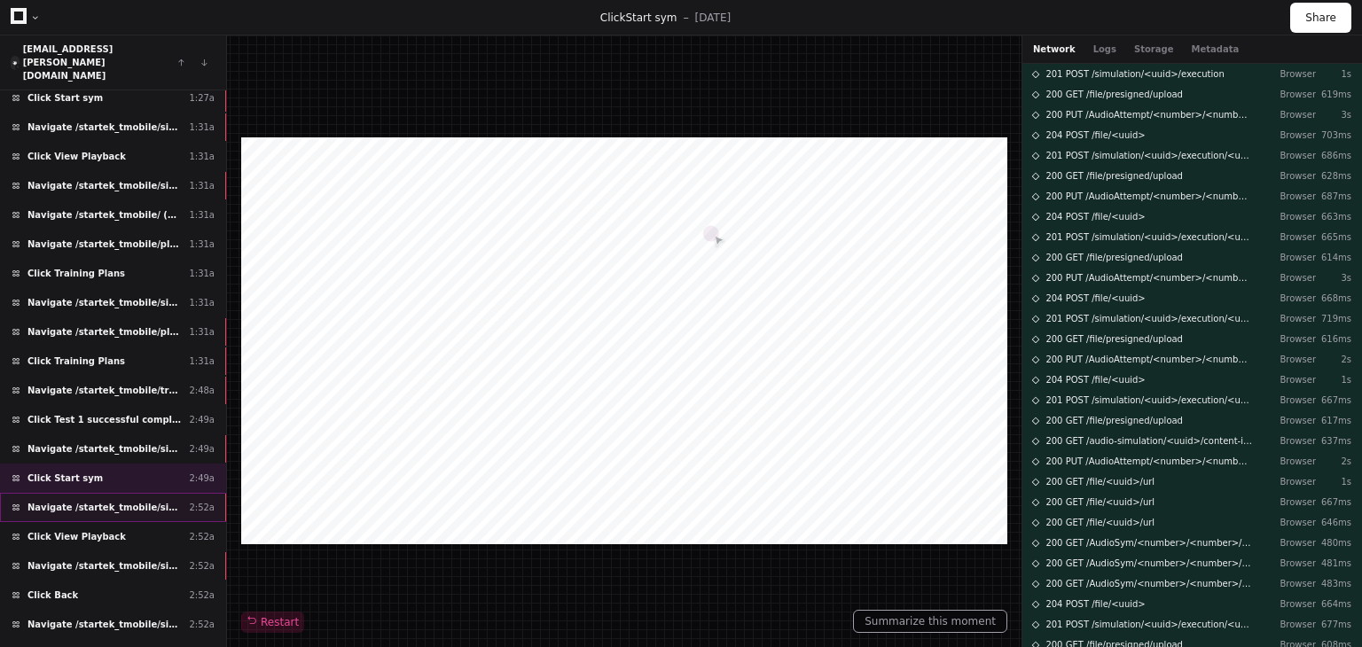
click at [135, 501] on span "Navigate /startek_tmobile/simulation/*/execution/*/statistic" at bounding box center [104, 507] width 154 height 13
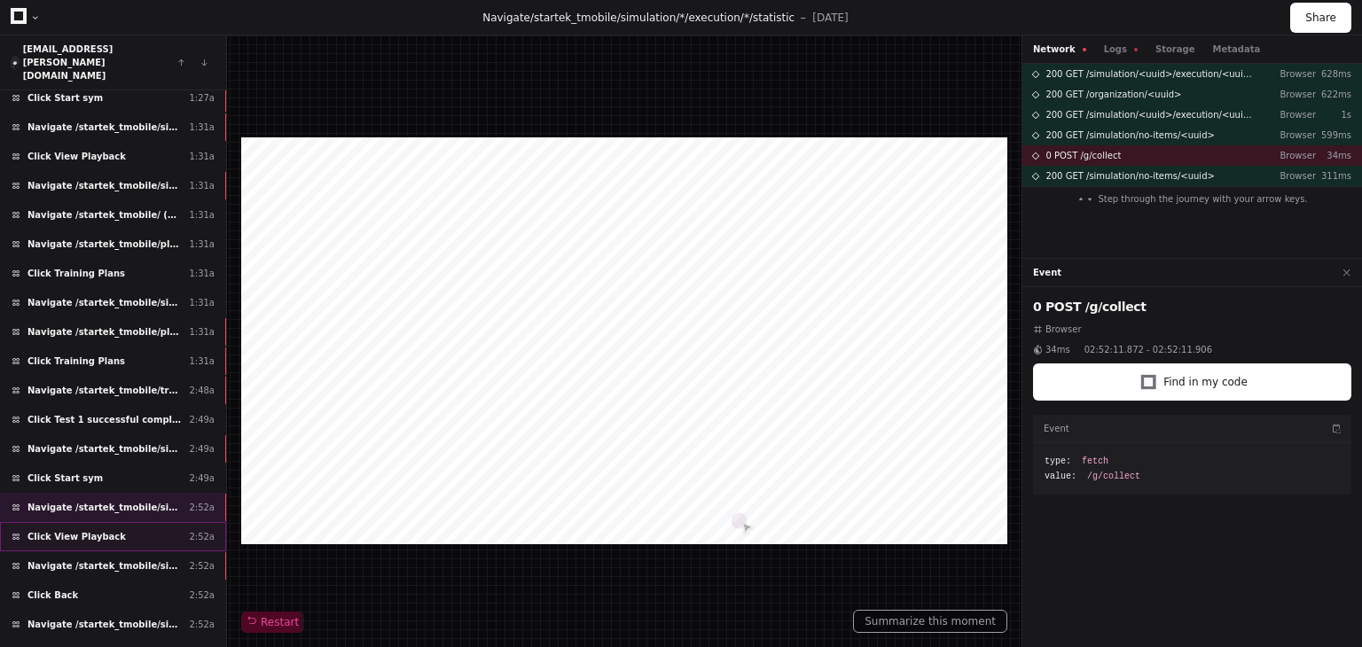
click at [131, 522] on div "Click View Playback 2:52a" at bounding box center [113, 536] width 226 height 29
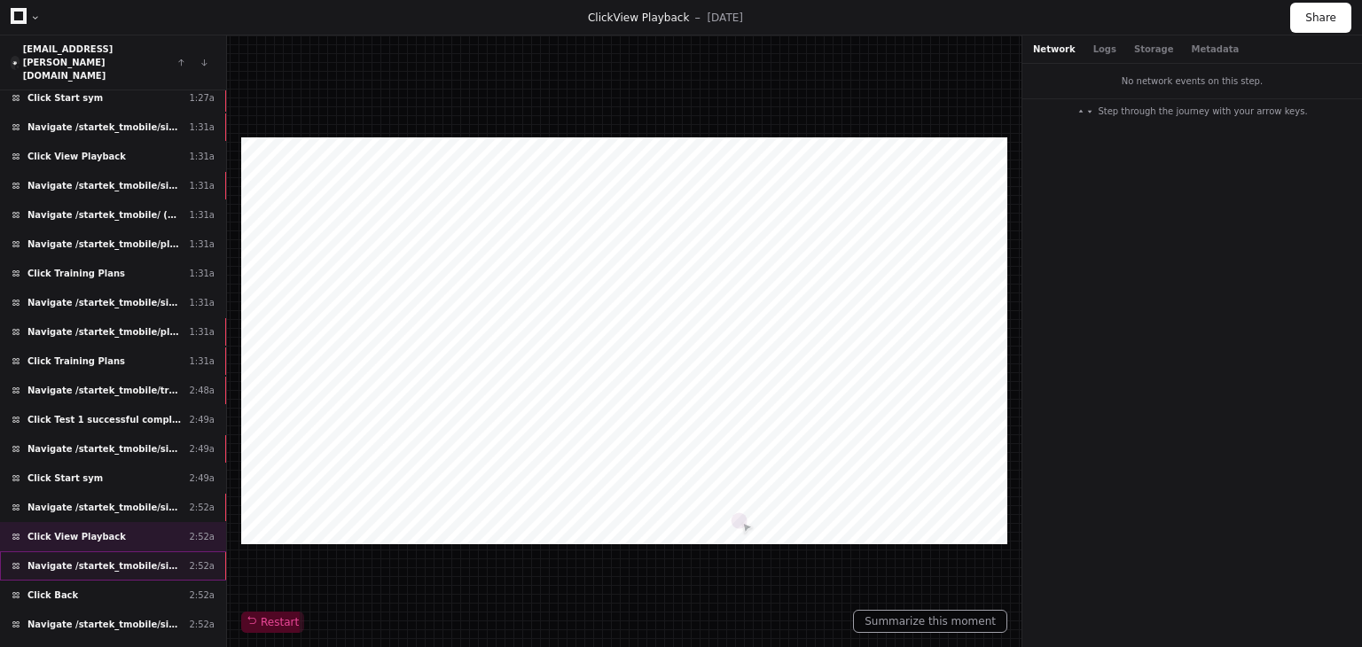
click at [127, 560] on span "Navigate /startek_tmobile/simulation/*/execution/*" at bounding box center [104, 566] width 154 height 13
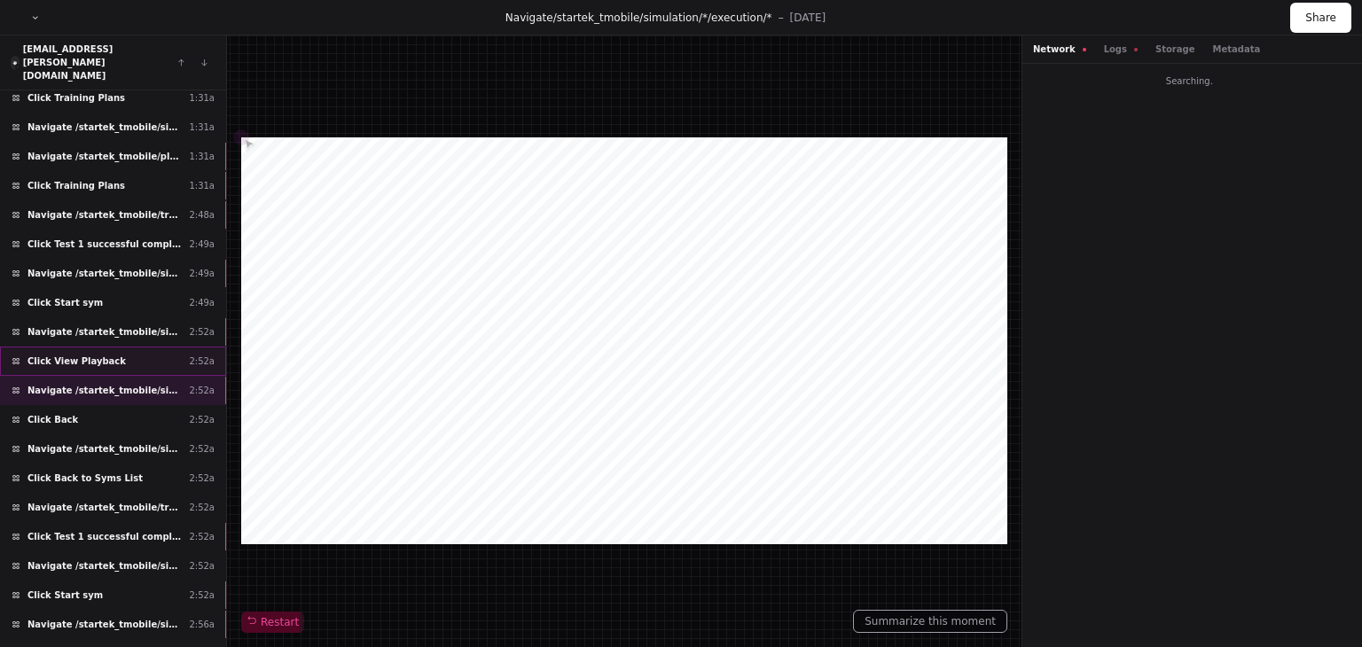
scroll to position [798, 0]
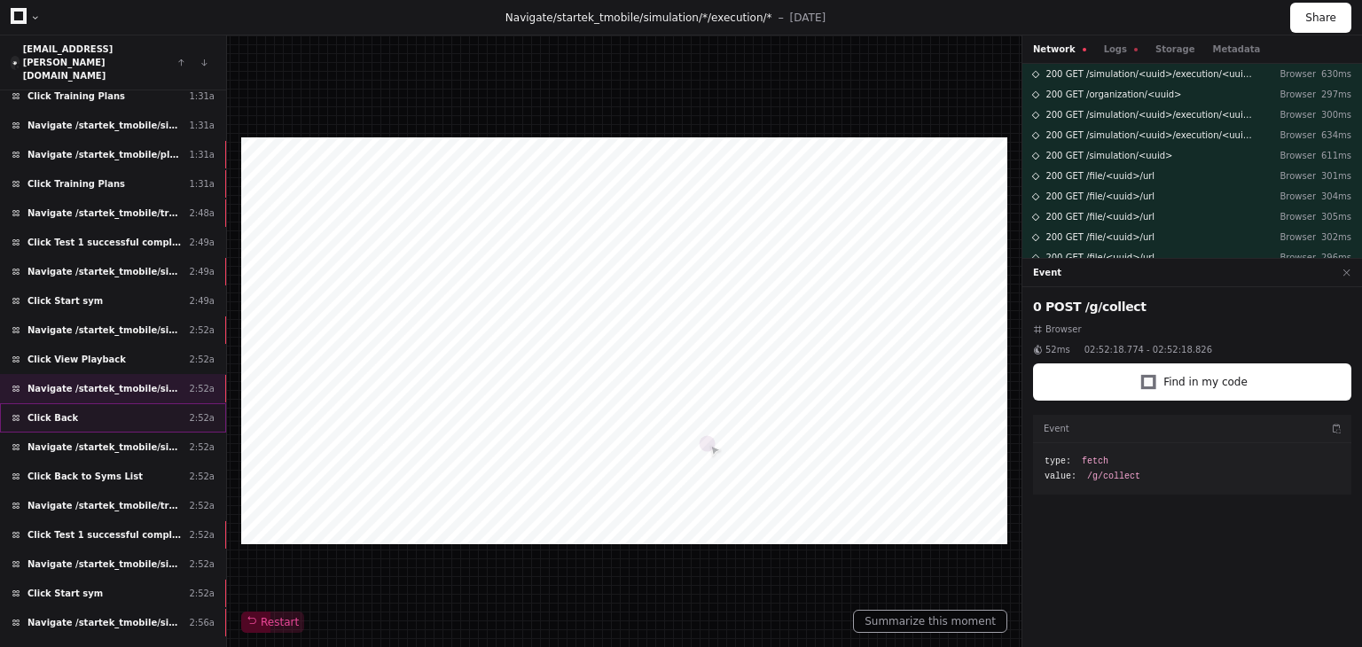
click at [110, 403] on div "Click Back 2:52a" at bounding box center [113, 417] width 226 height 29
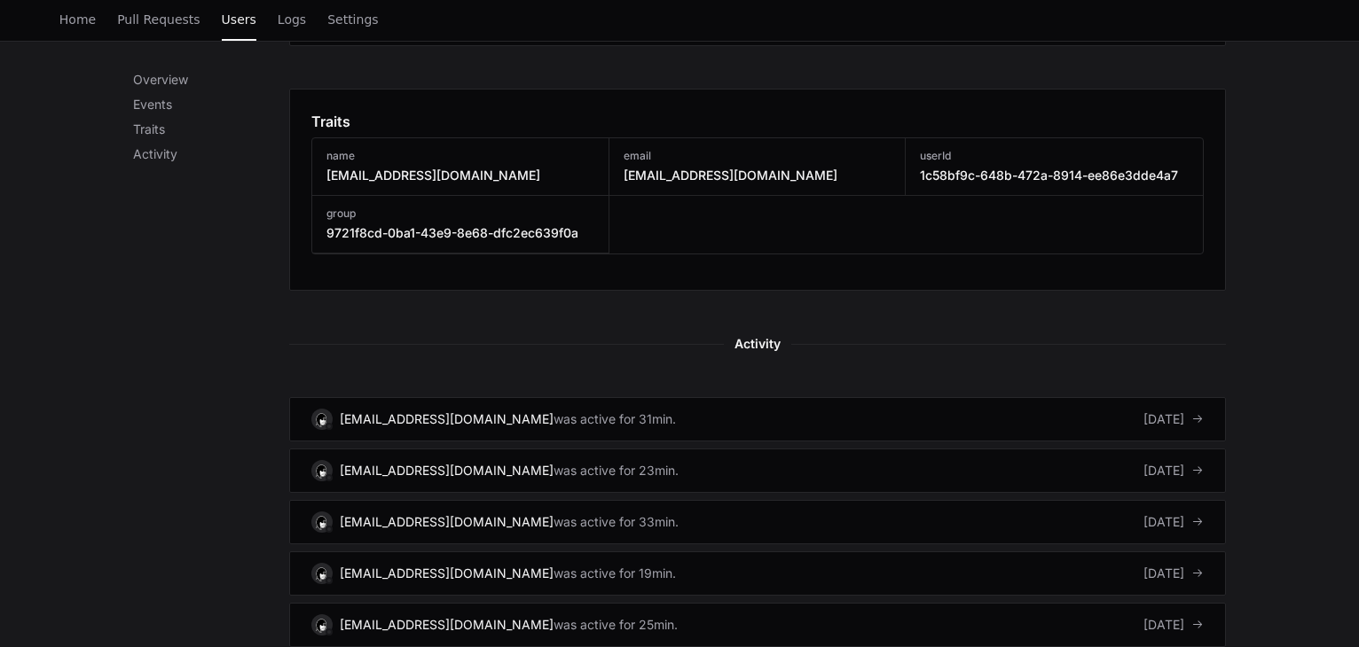
scroll to position [887, 0]
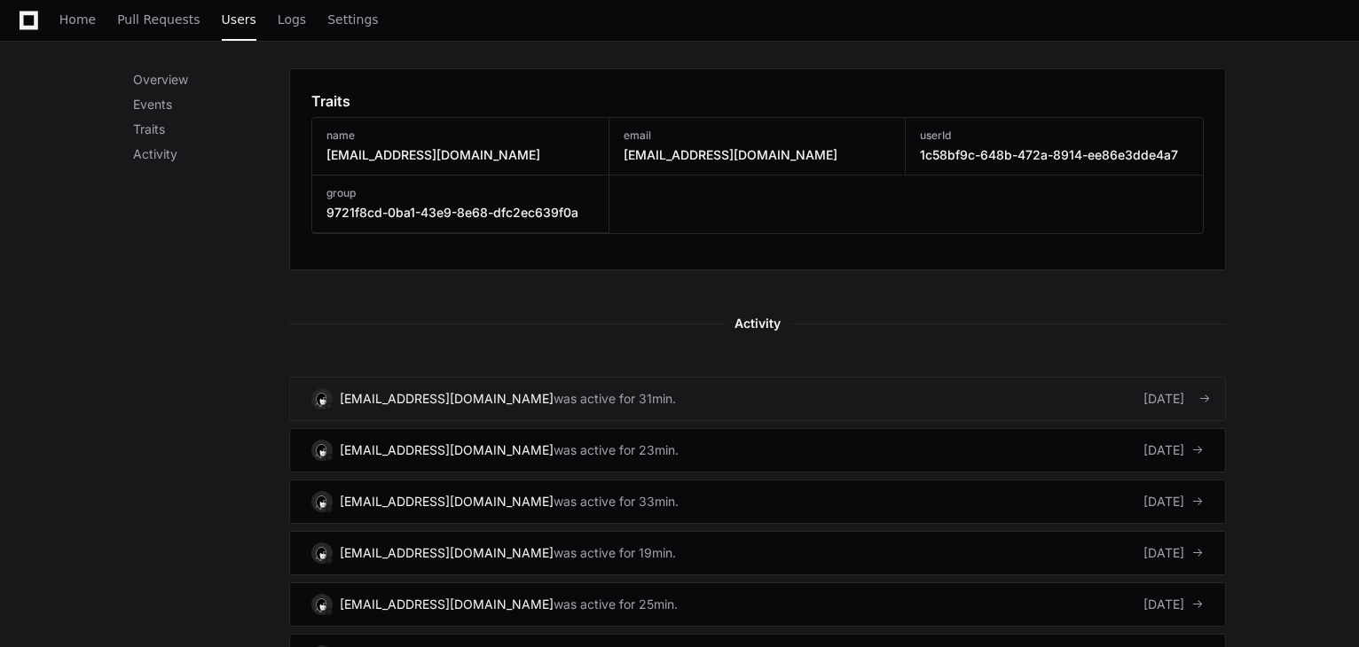
click at [759, 392] on link "MarcusAntoinne.Husay@startek.com was active for 31min. 5 days ago" at bounding box center [757, 399] width 936 height 44
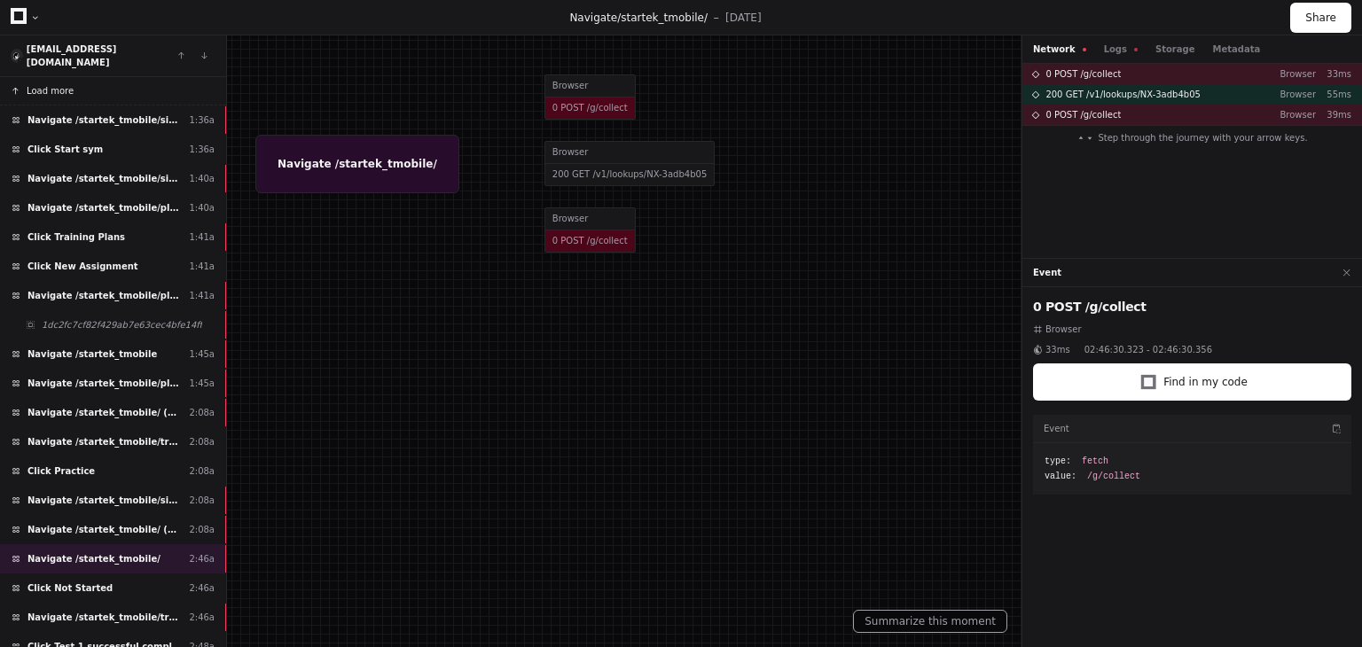
click at [47, 84] on span "Load more" at bounding box center [50, 90] width 47 height 13
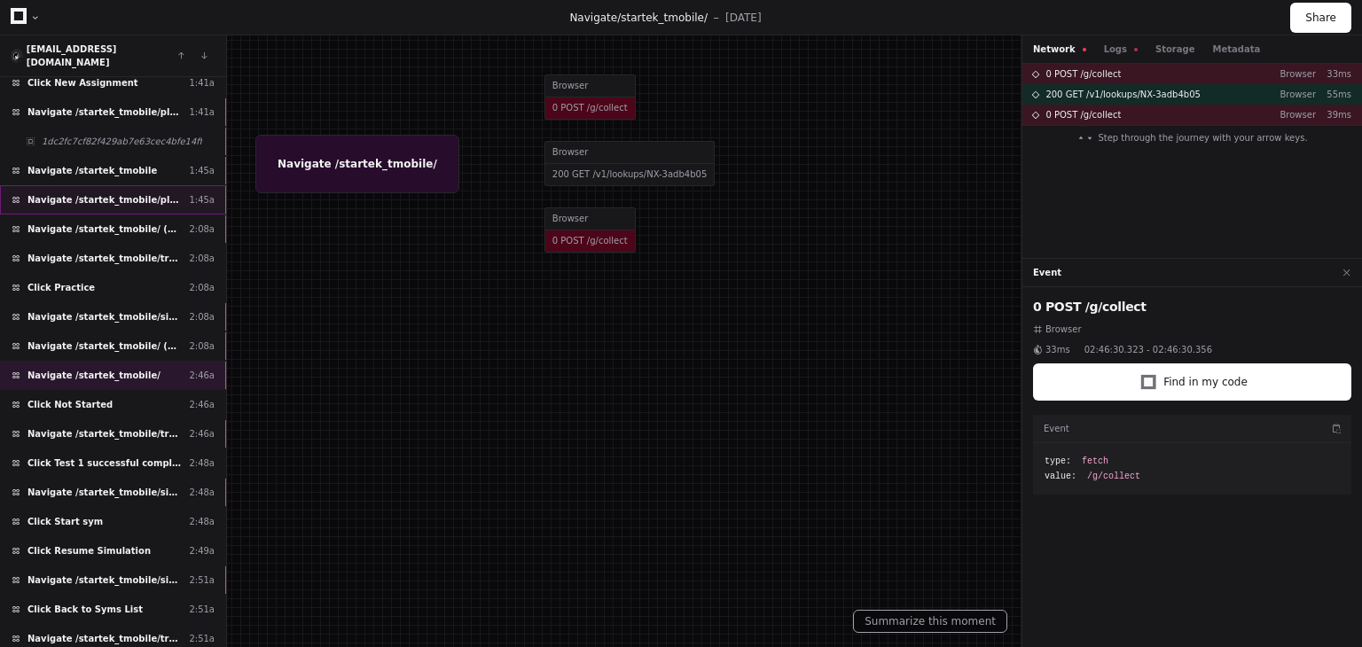
scroll to position [621, 0]
click at [161, 158] on div "Navigate /startek_tmobile 1:45a" at bounding box center [113, 172] width 226 height 29
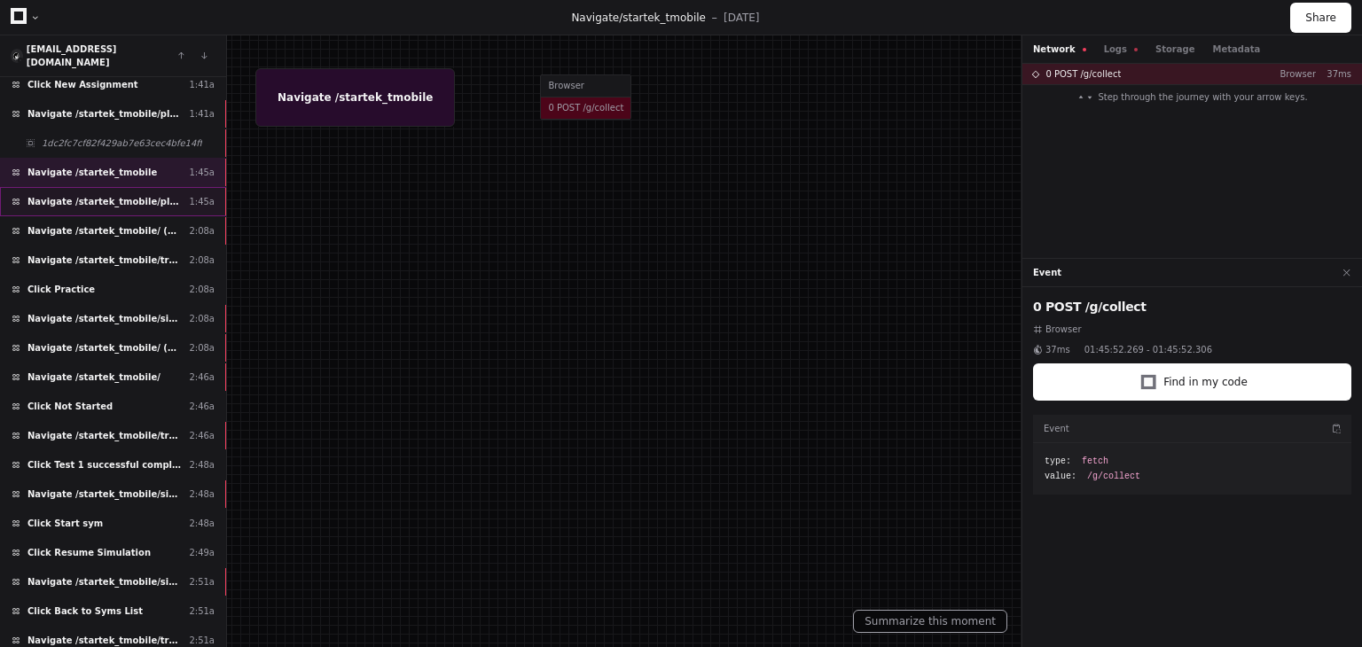
click at [149, 195] on span "Navigate /startek_tmobile/playback (Playback)" at bounding box center [104, 201] width 154 height 13
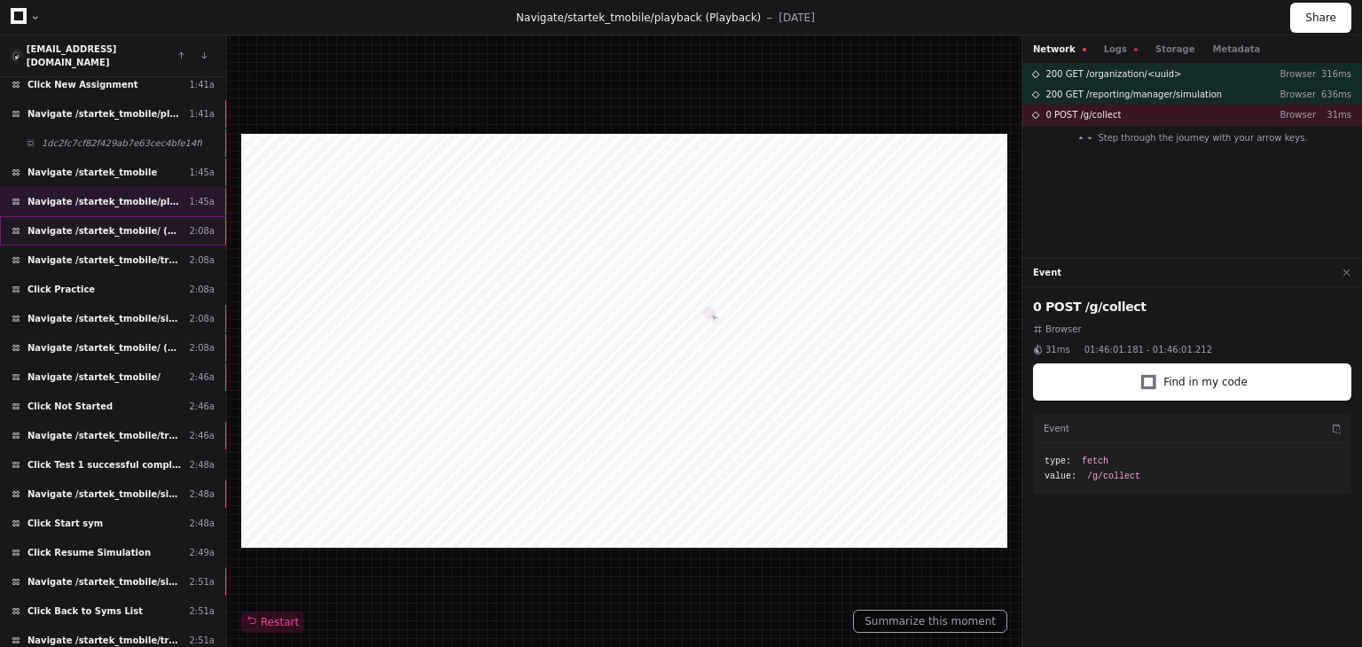
click at [154, 224] on span "Navigate /startek_tmobile/ (Home)" at bounding box center [104, 230] width 154 height 13
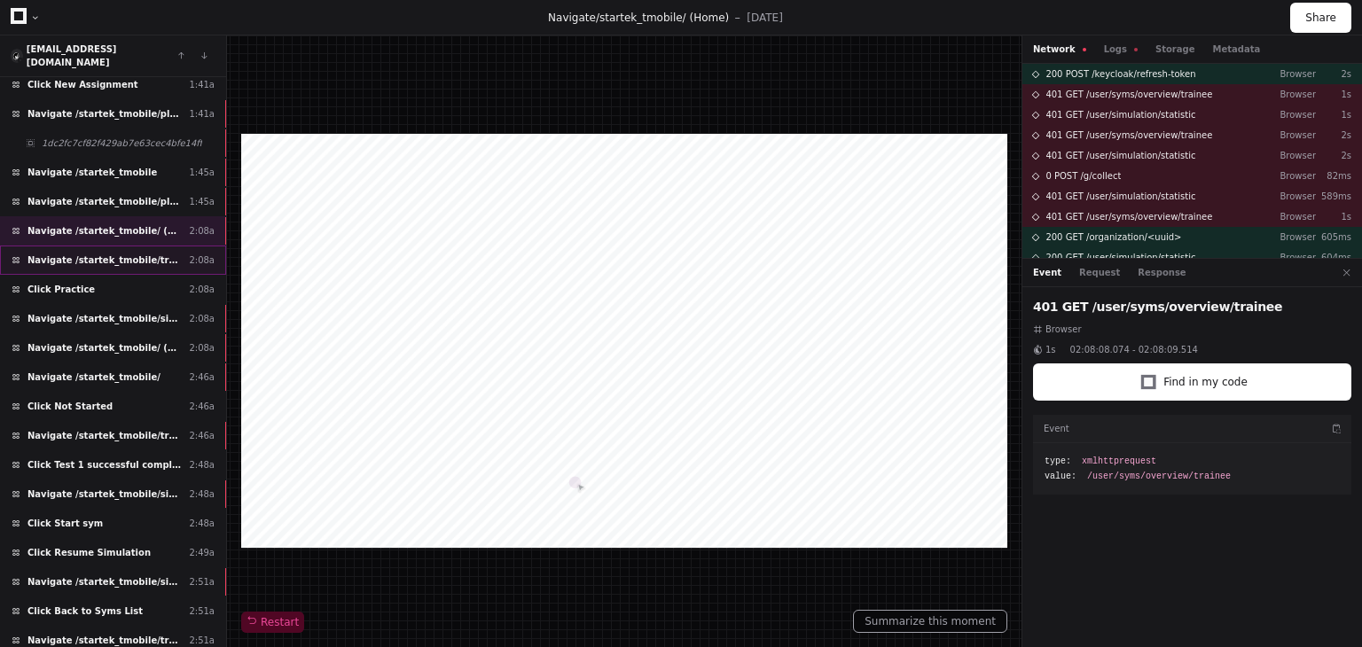
click at [139, 254] on span "Navigate /startek_tmobile/training-plan/*/assignment/*/execution" at bounding box center [104, 260] width 154 height 13
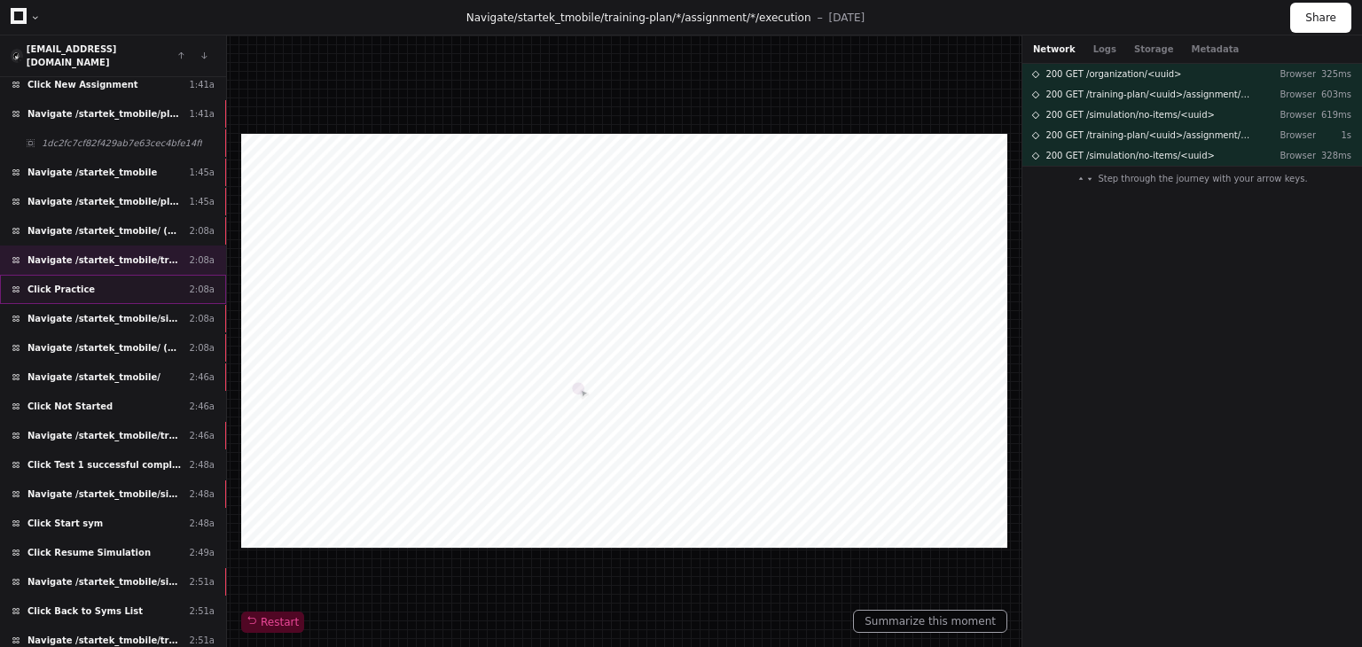
click at [130, 275] on div "Click Practice 2:08a" at bounding box center [113, 289] width 226 height 29
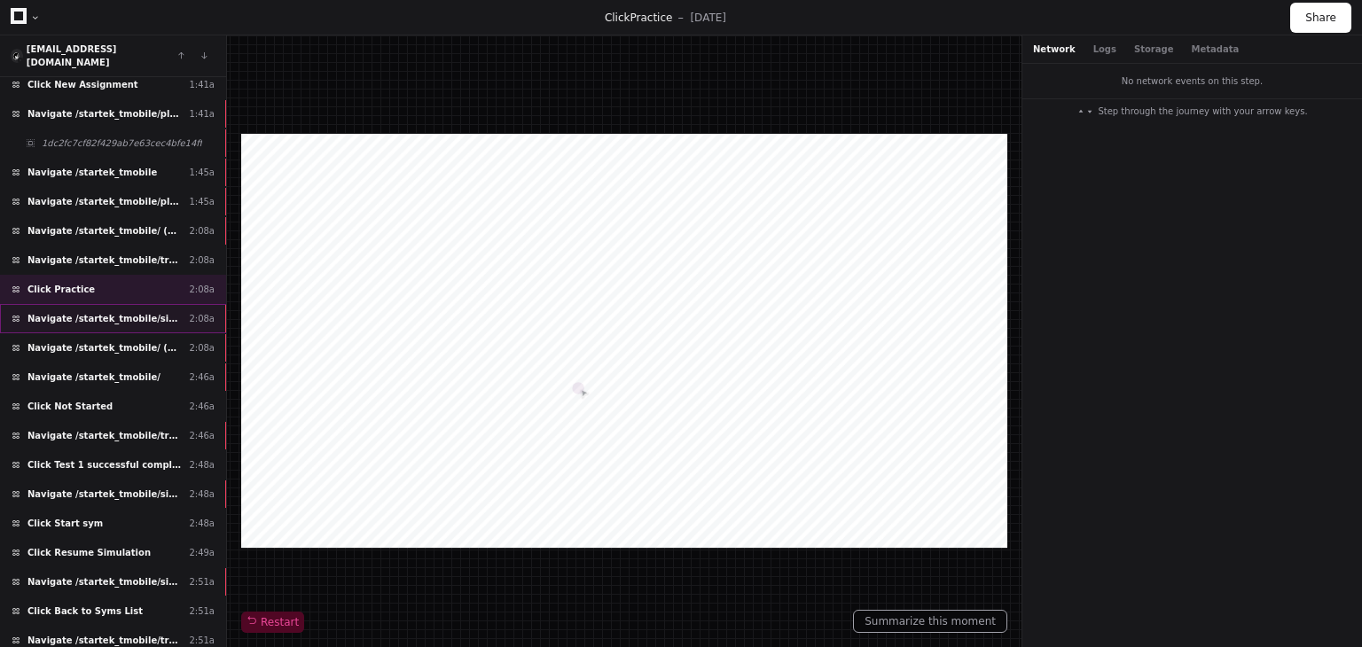
click at [131, 312] on span "Navigate /startek_tmobile/simulation/*/practise" at bounding box center [104, 318] width 154 height 13
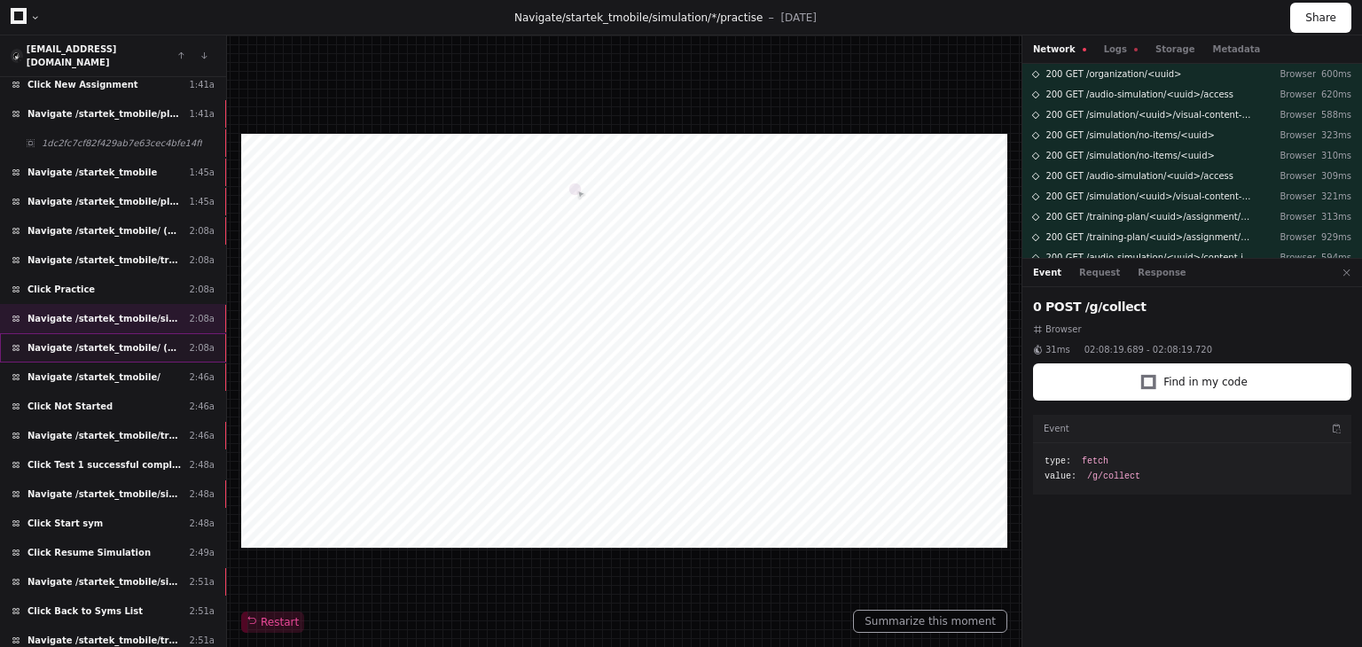
click at [137, 334] on div "Navigate /startek_tmobile/ (Home) 2:08a" at bounding box center [113, 347] width 226 height 29
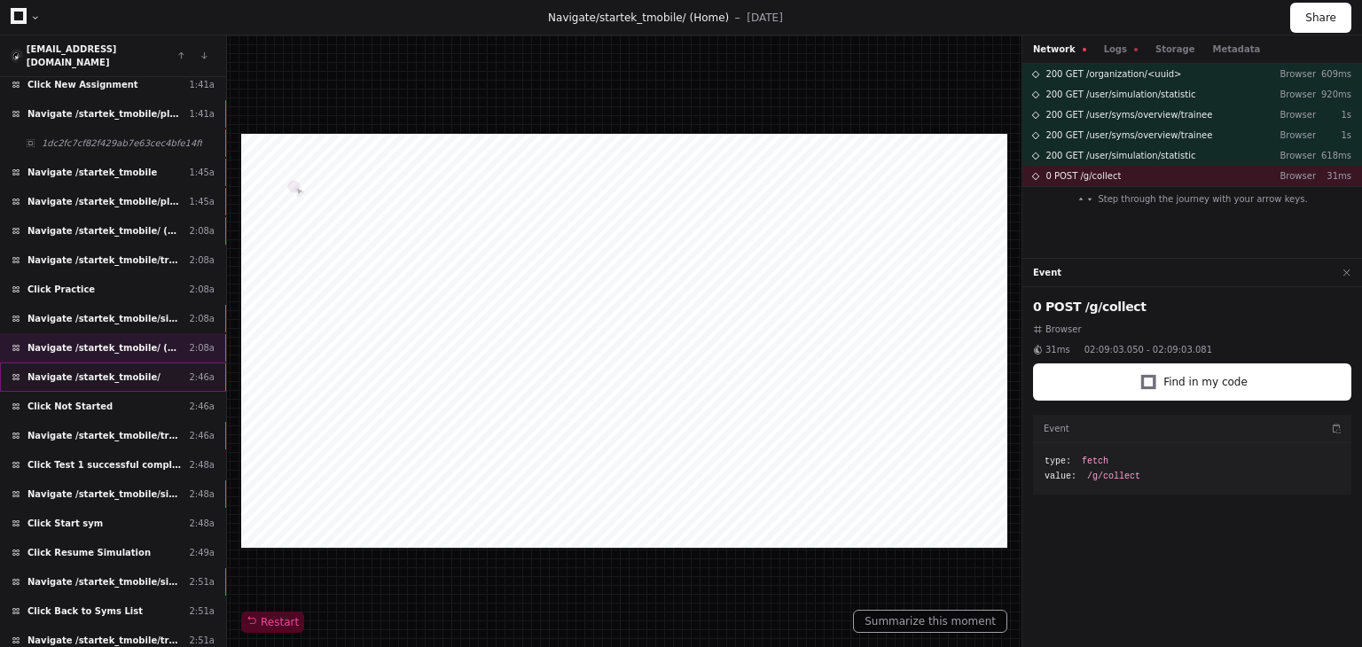
click at [156, 363] on div "Navigate /startek_tmobile/ 2:46a" at bounding box center [113, 377] width 226 height 29
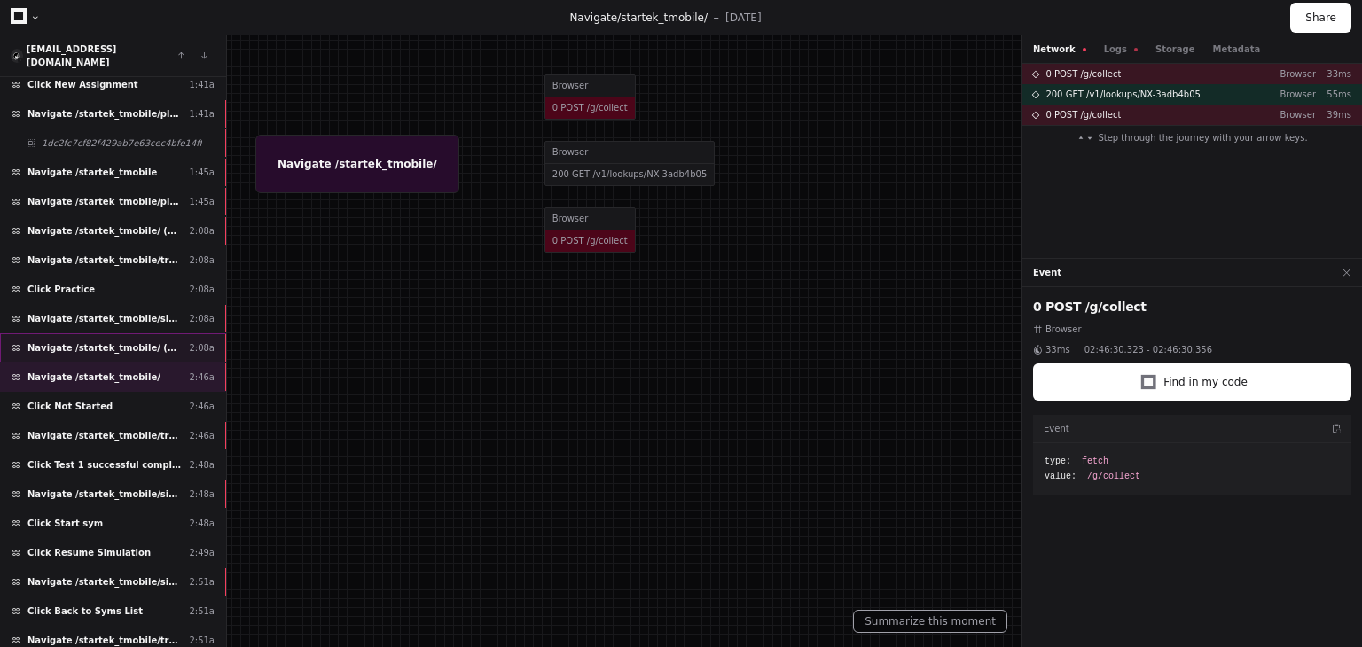
click at [153, 333] on div "Navigate /startek_tmobile/ (Home) 2:08a" at bounding box center [113, 347] width 226 height 29
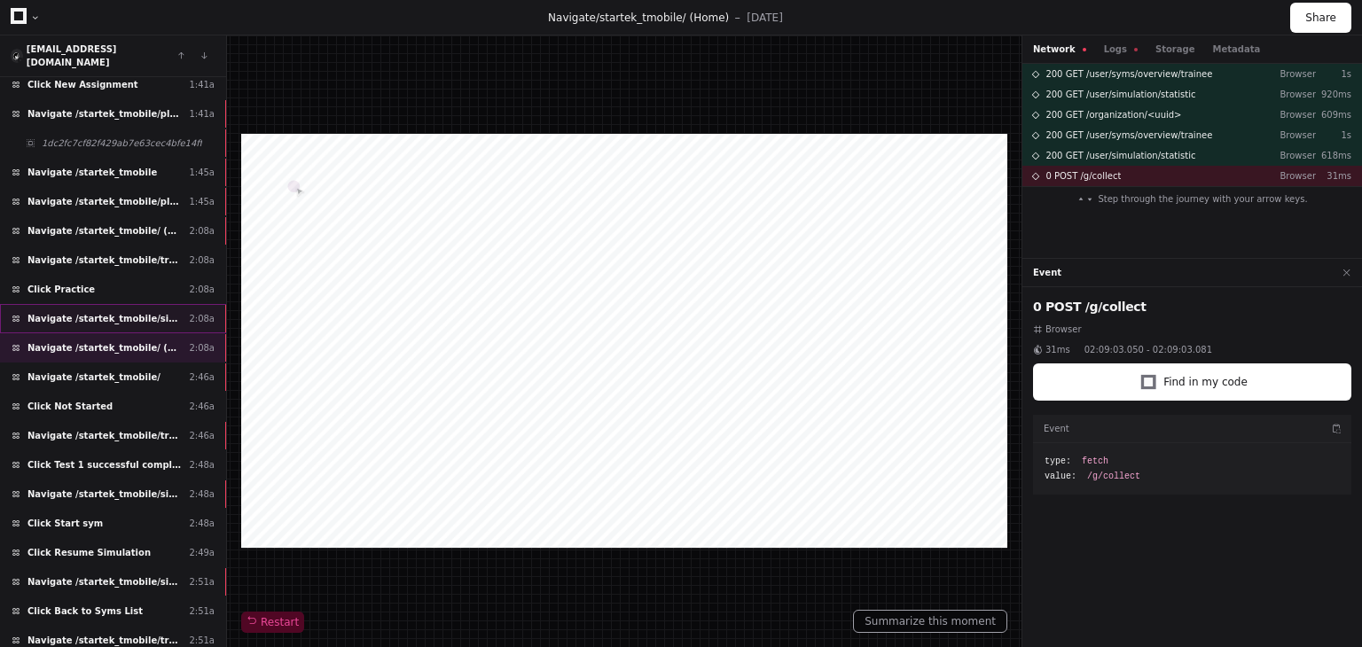
click at [140, 312] on span "Navigate /startek_tmobile/simulation/*/practise" at bounding box center [104, 318] width 154 height 13
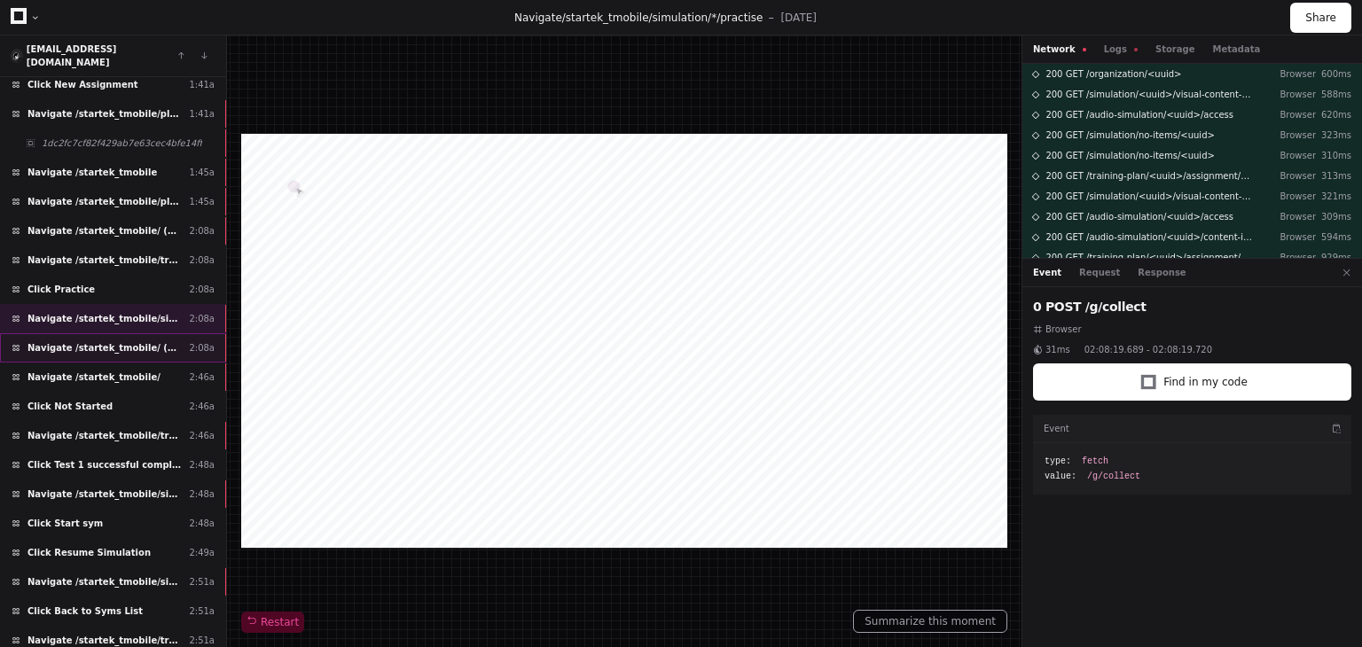
click at [147, 334] on div "Navigate /startek_tmobile/ (Home) 2:08a" at bounding box center [113, 347] width 226 height 29
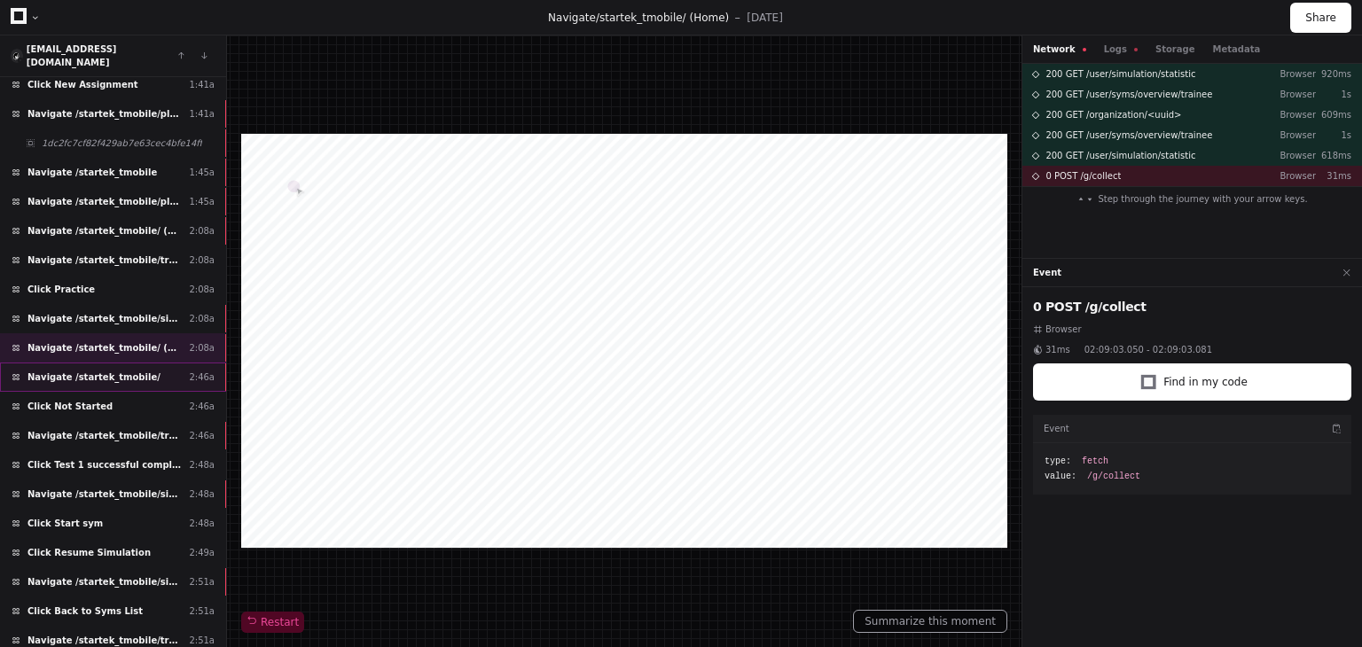
click at [142, 363] on div "Navigate /startek_tmobile/ 2:46a" at bounding box center [113, 377] width 226 height 29
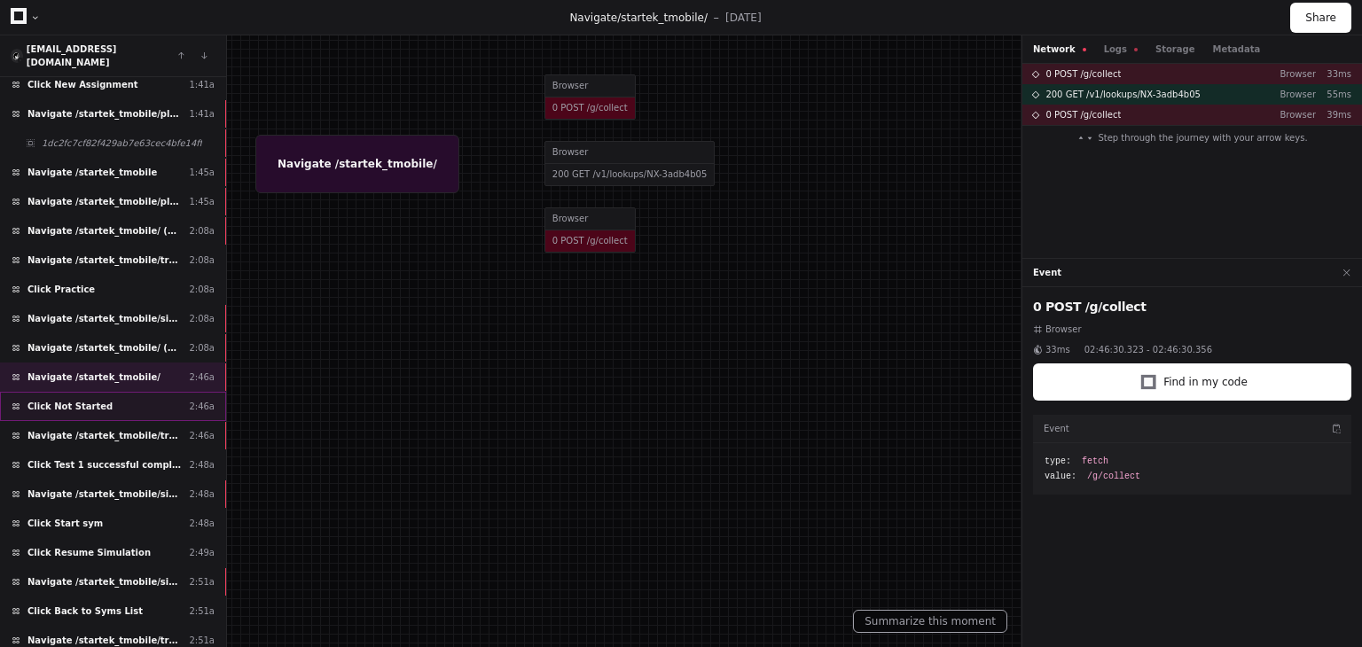
click at [131, 392] on div "Click Not Started 2:46a" at bounding box center [113, 406] width 226 height 29
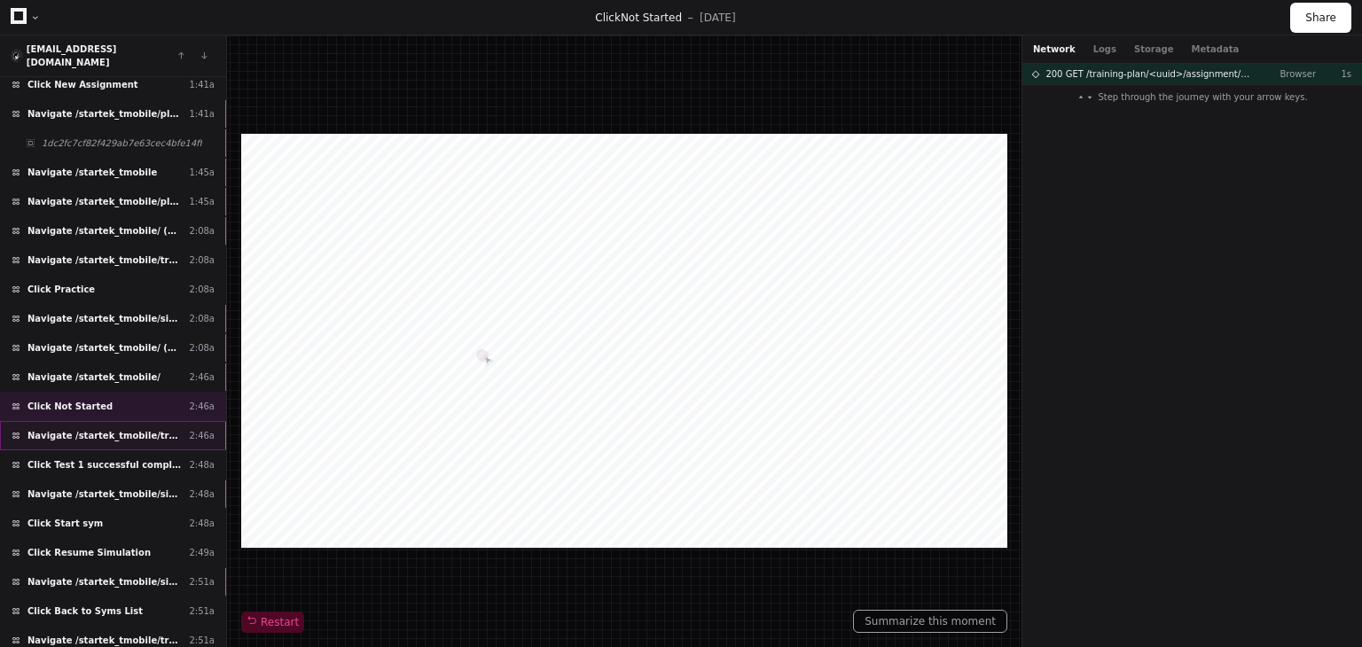
click at [135, 429] on span "Navigate /startek_tmobile/training-plan/*/assignment/*/execution" at bounding box center [104, 435] width 154 height 13
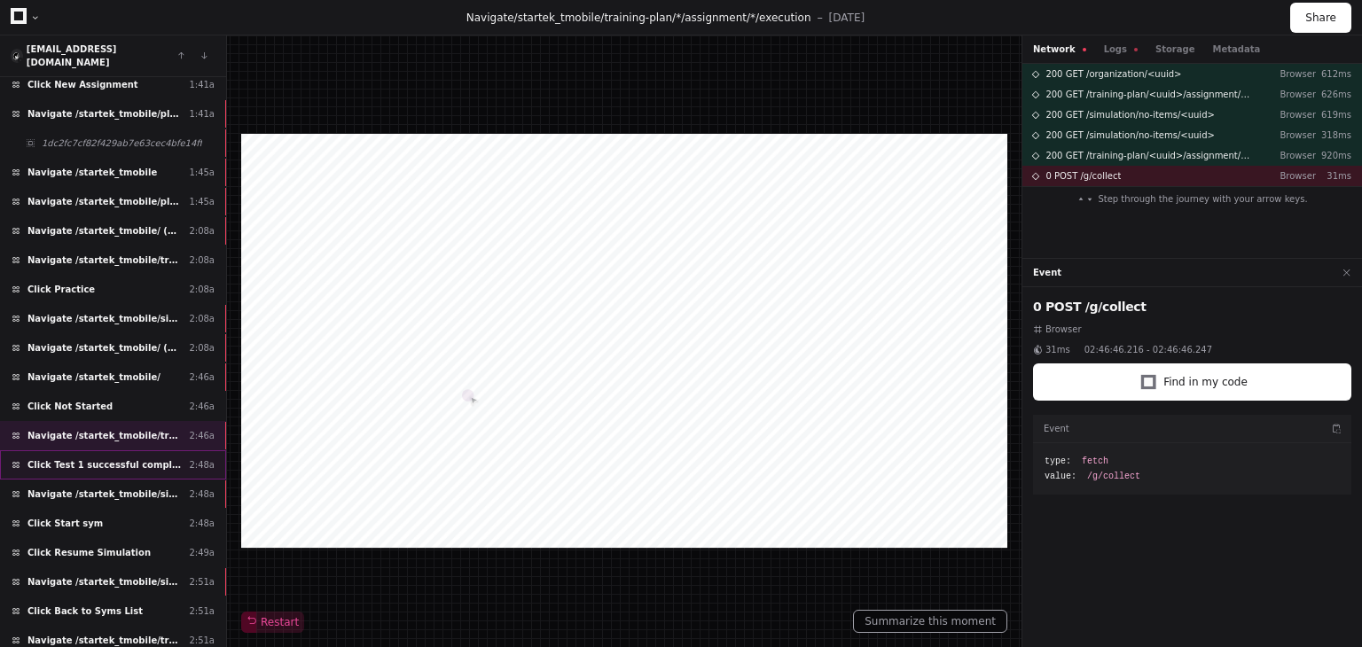
click at [120, 458] on span "Click Test 1 successful completion needed" at bounding box center [104, 464] width 154 height 13
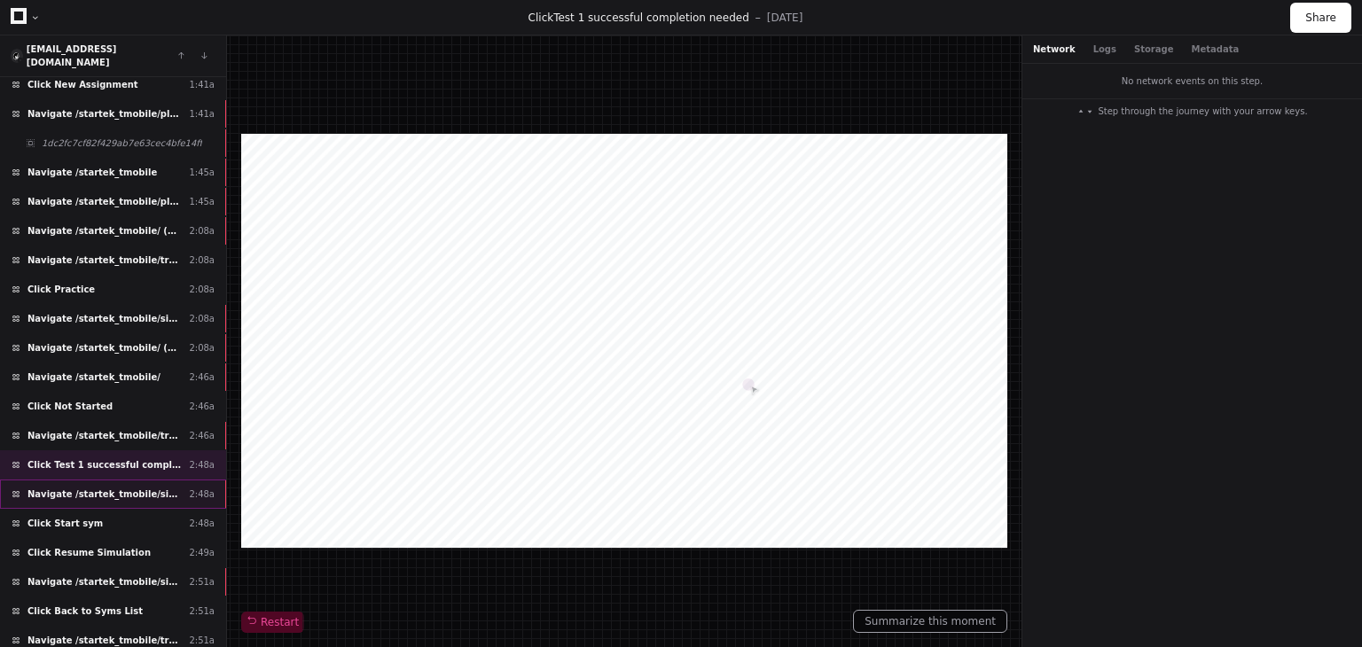
click at [152, 488] on span "Navigate /startek_tmobile/simulation/*/test" at bounding box center [104, 494] width 154 height 13
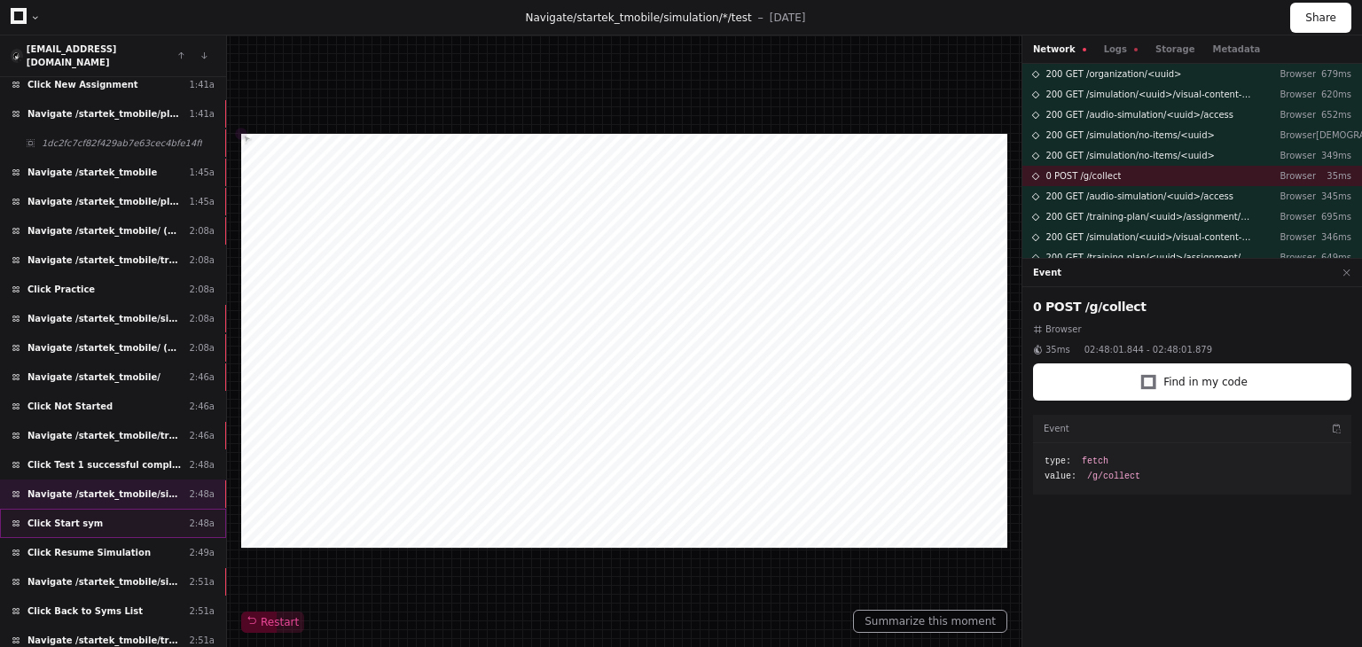
click at [115, 509] on div "Click Start sym 2:48a" at bounding box center [113, 523] width 226 height 29
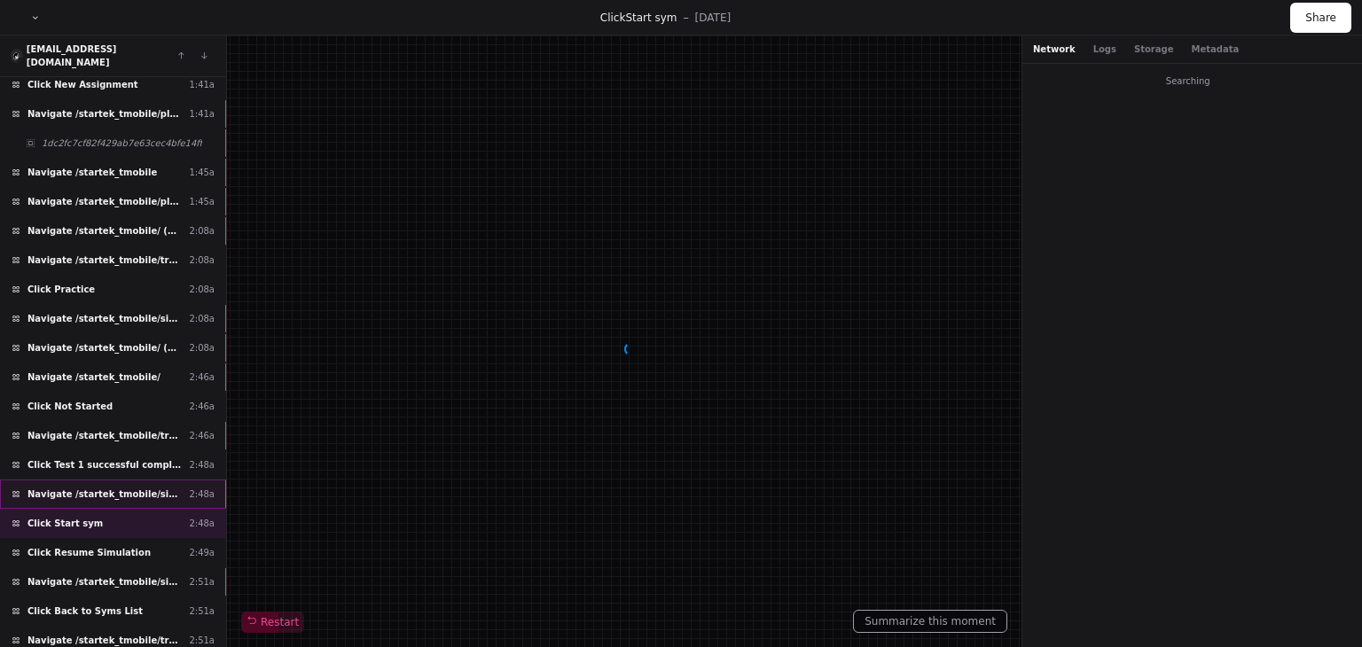
scroll to position [709, 0]
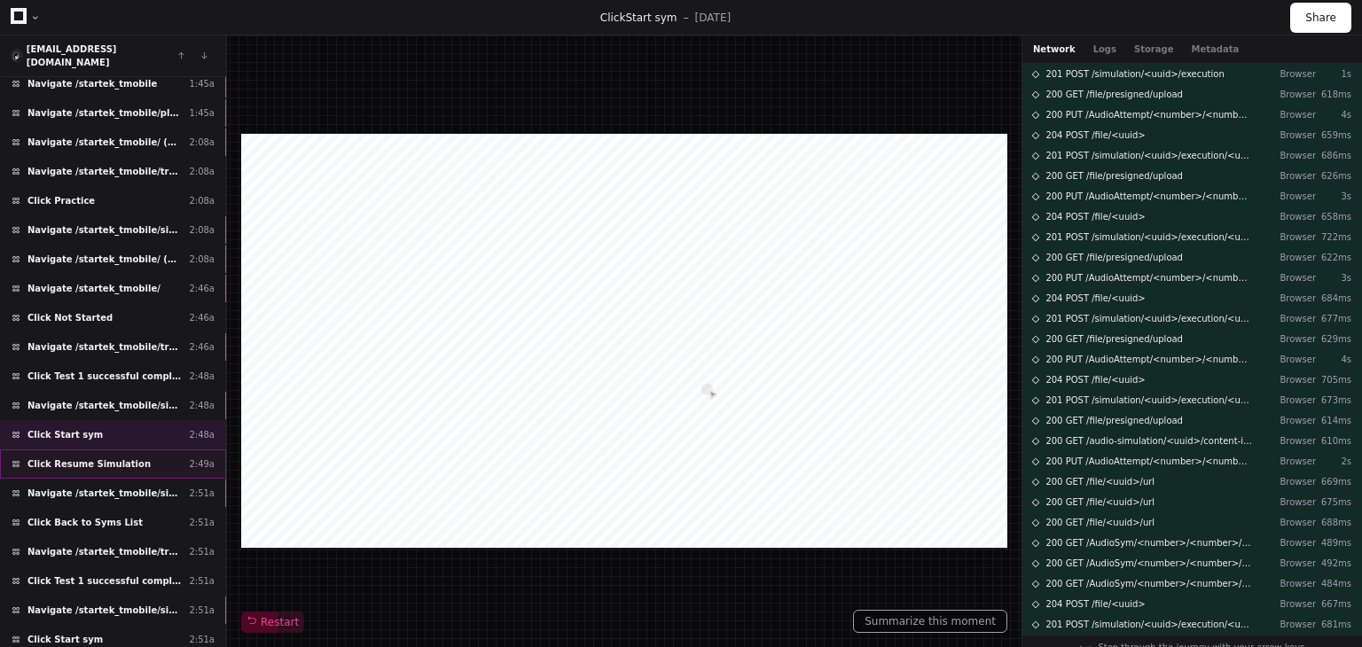
click at [135, 450] on div "Click Resume Simulation 2:49a" at bounding box center [113, 464] width 226 height 29
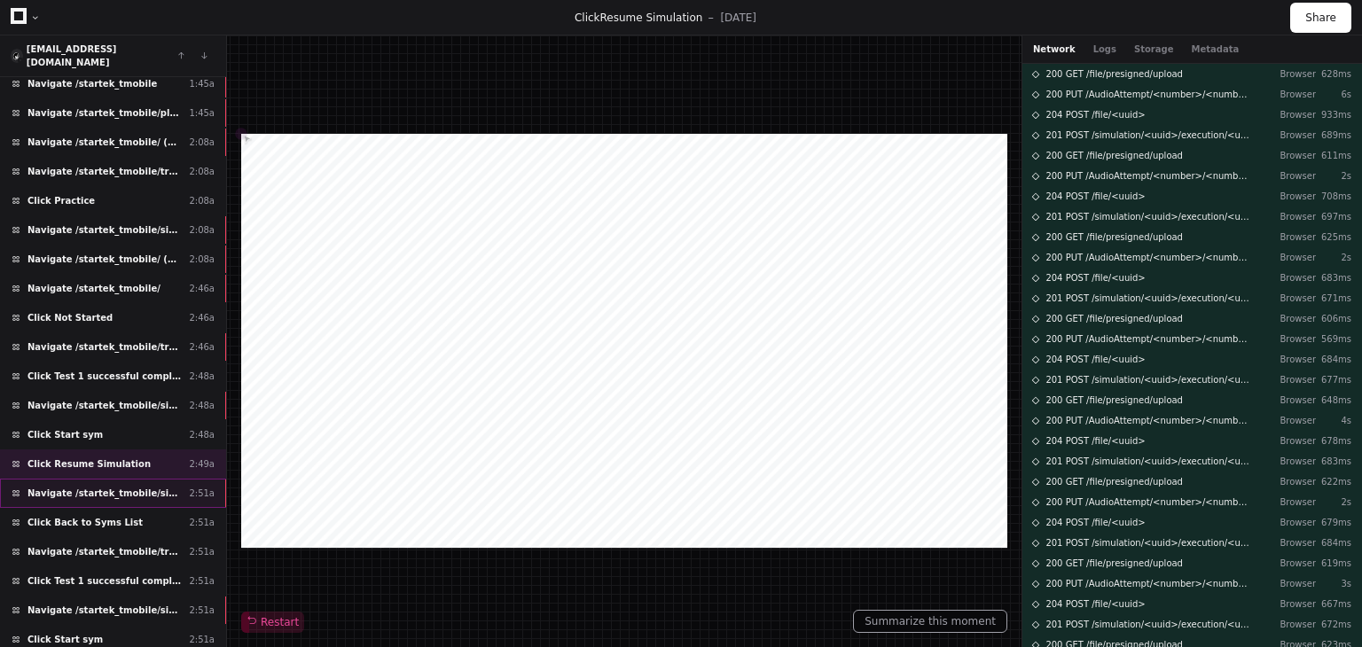
click at [139, 479] on div "Navigate /startek_tmobile/simulation/*/execution/*/statistic 2:51a" at bounding box center [113, 493] width 226 height 29
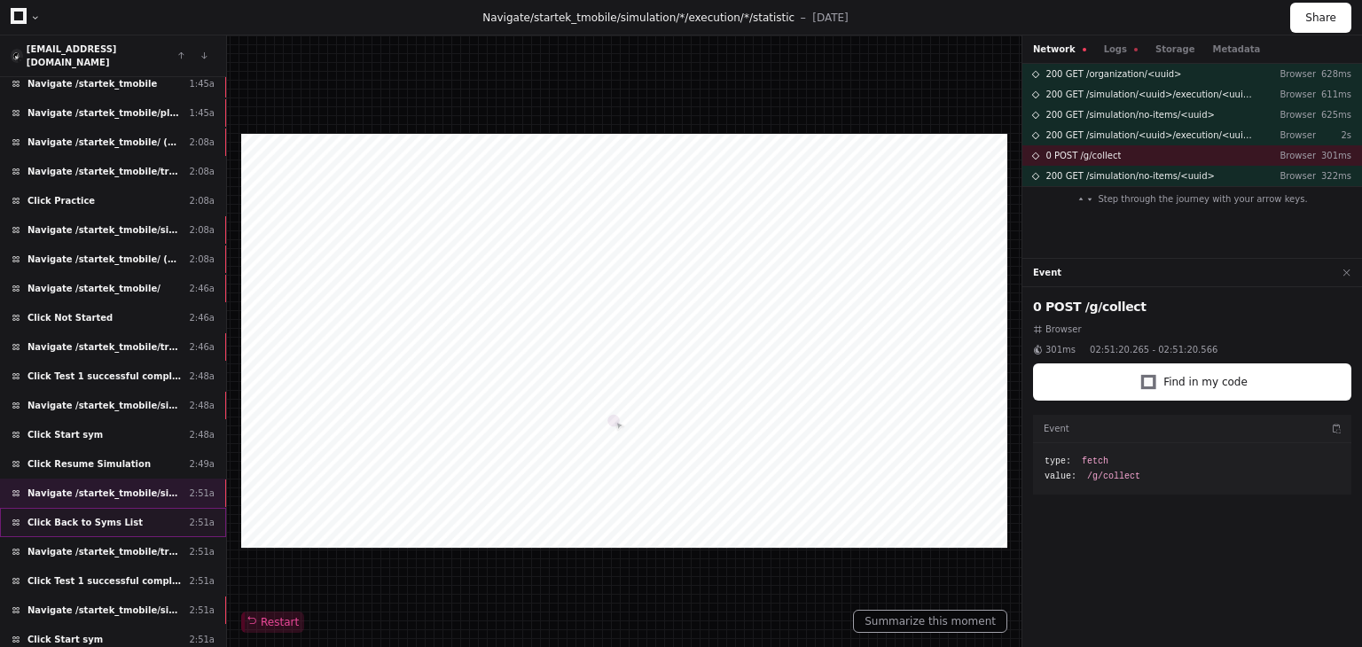
click at [144, 508] on div "Click Back to Syms List 2:51a" at bounding box center [113, 522] width 226 height 29
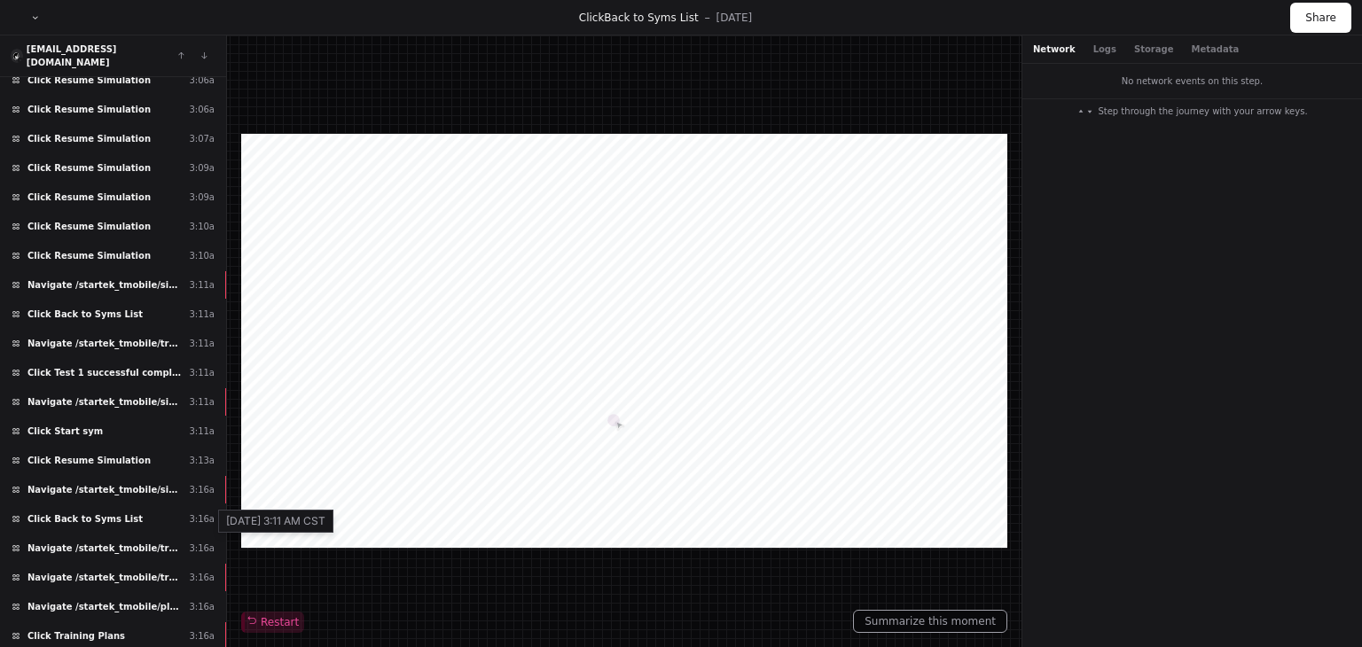
scroll to position [2451, 0]
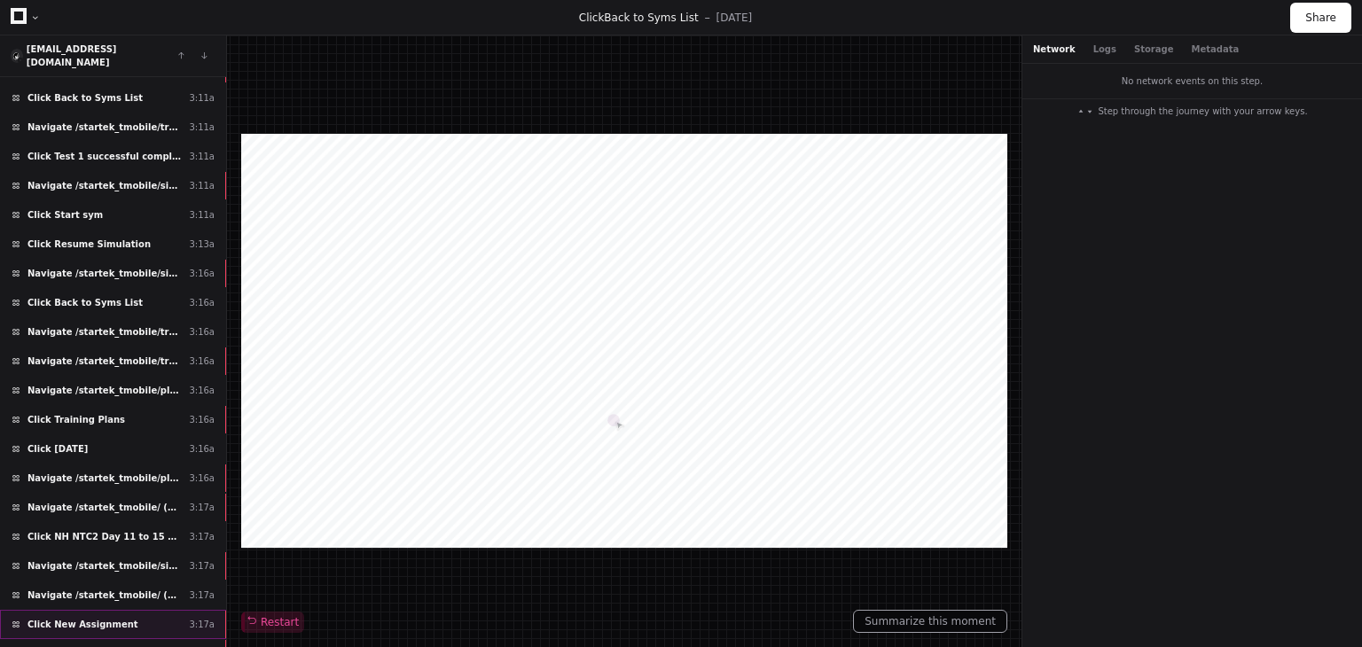
click at [159, 610] on div "Click New Assignment 3:17a" at bounding box center [113, 624] width 226 height 29
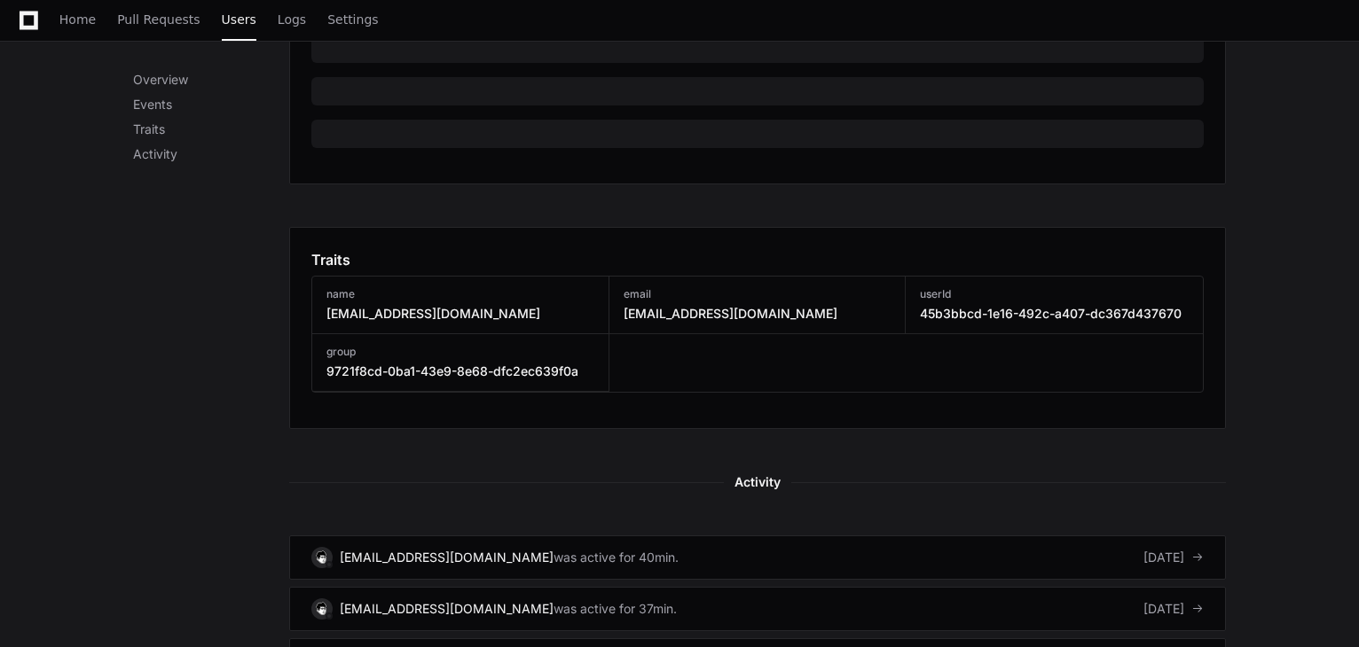
scroll to position [1064, 0]
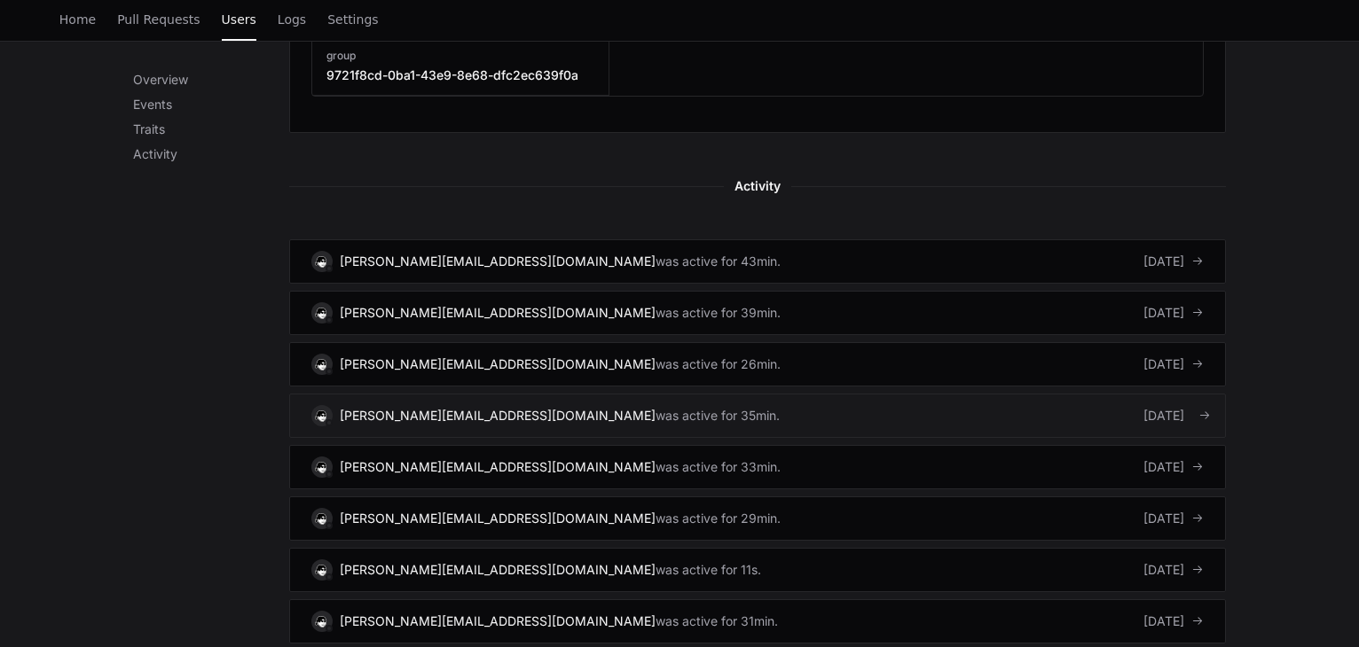
scroll to position [1064, 0]
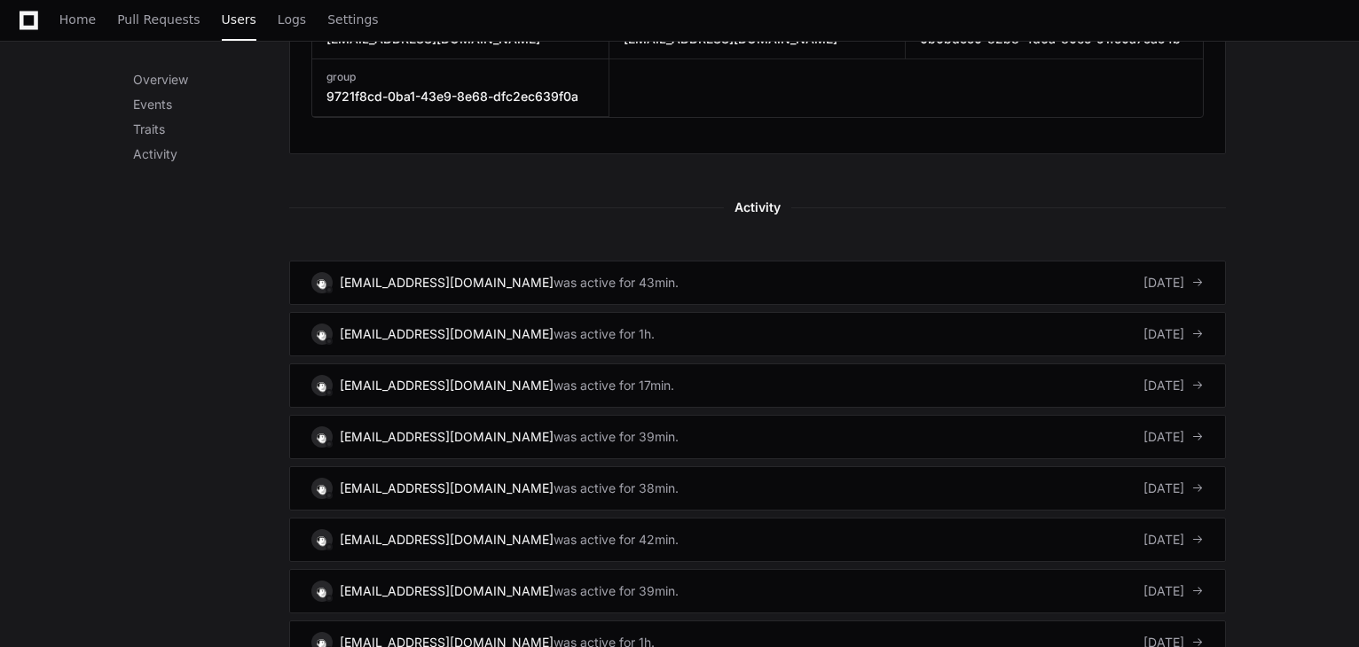
scroll to position [926, 0]
